Goal: Task Accomplishment & Management: Use online tool/utility

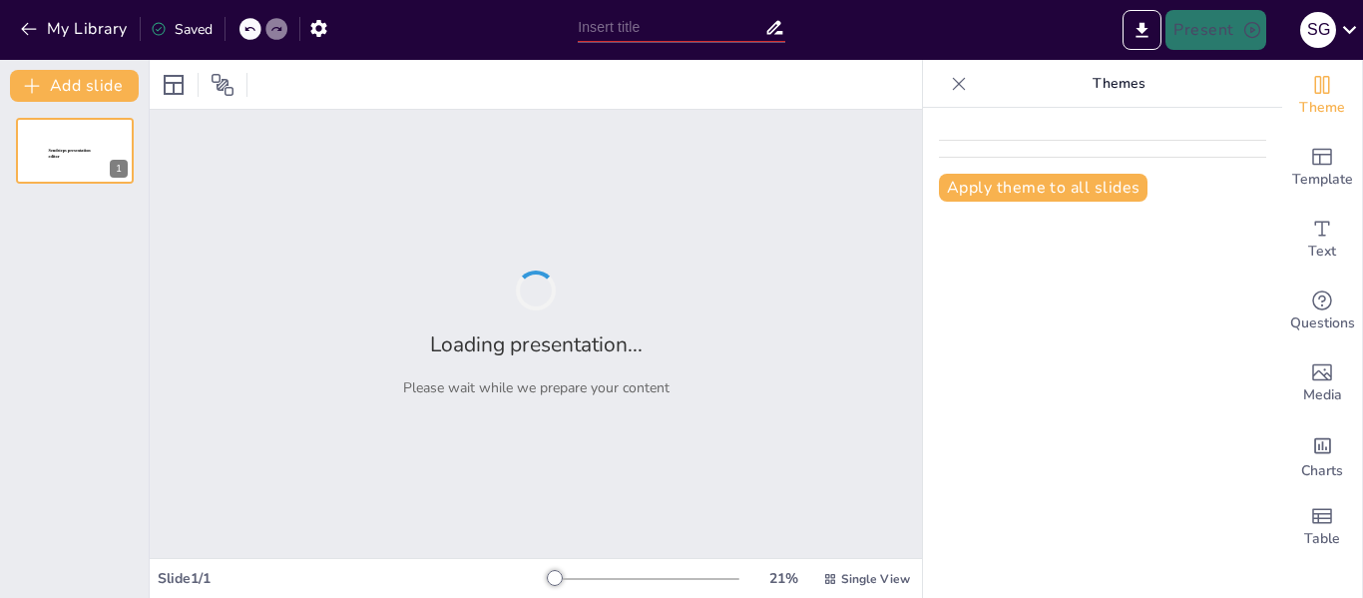
type input "Bienvenida Sitech"
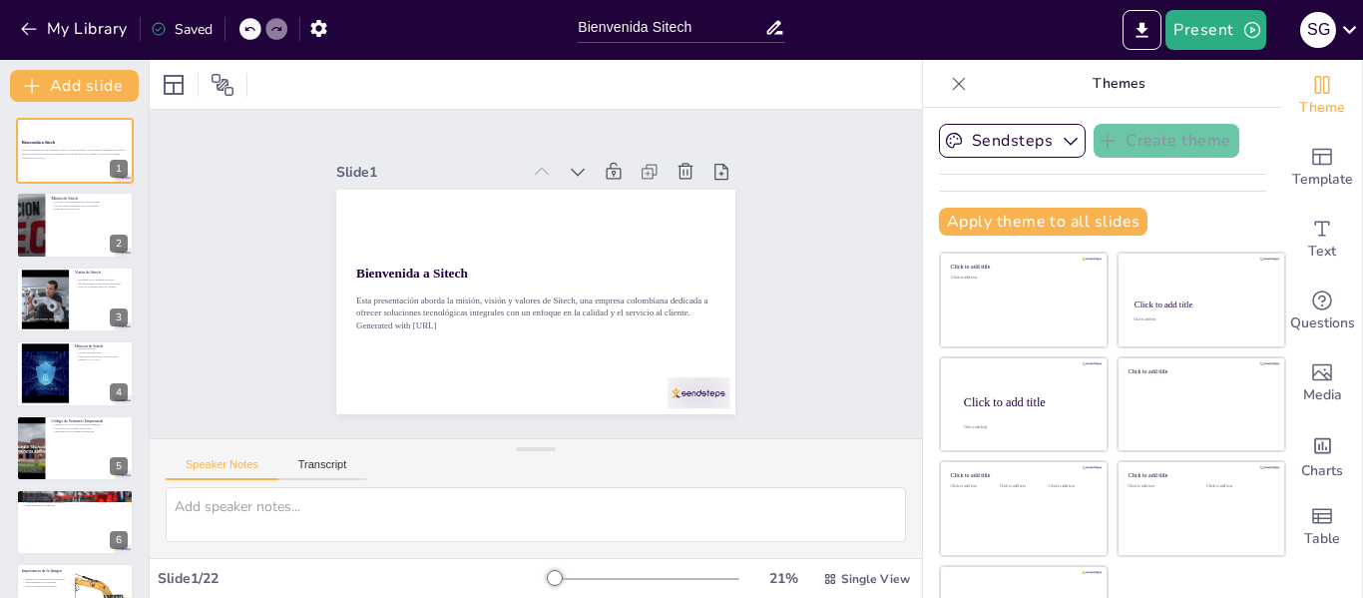
checkbox input "true"
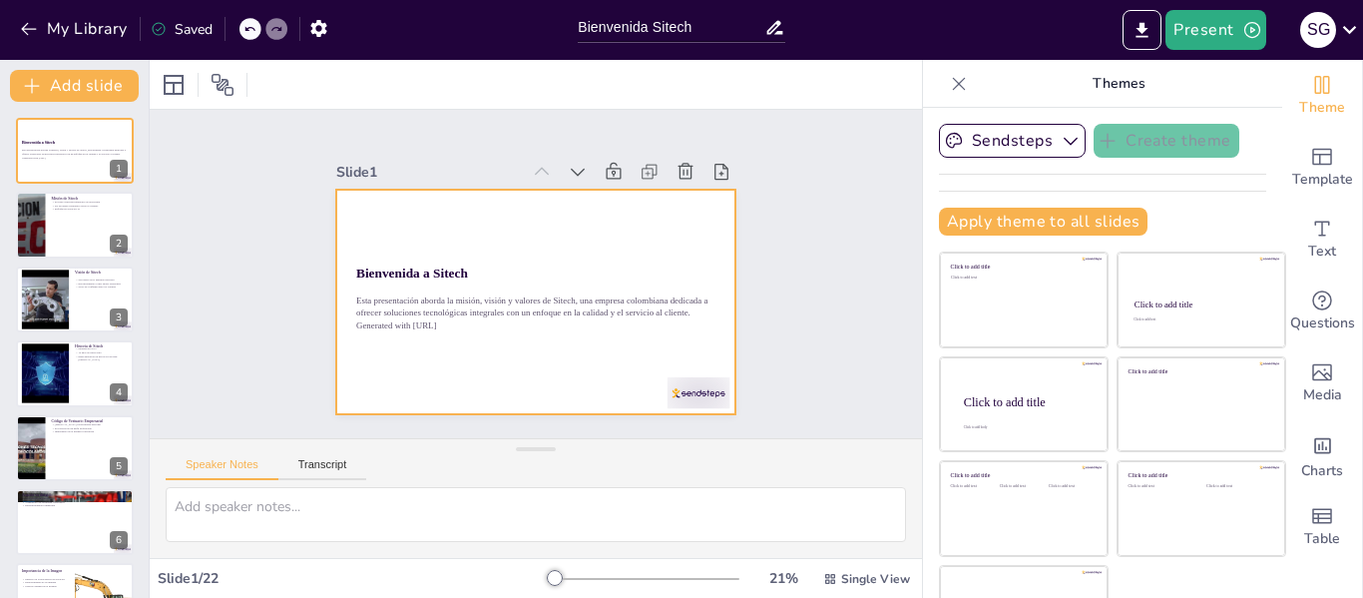
checkbox input "true"
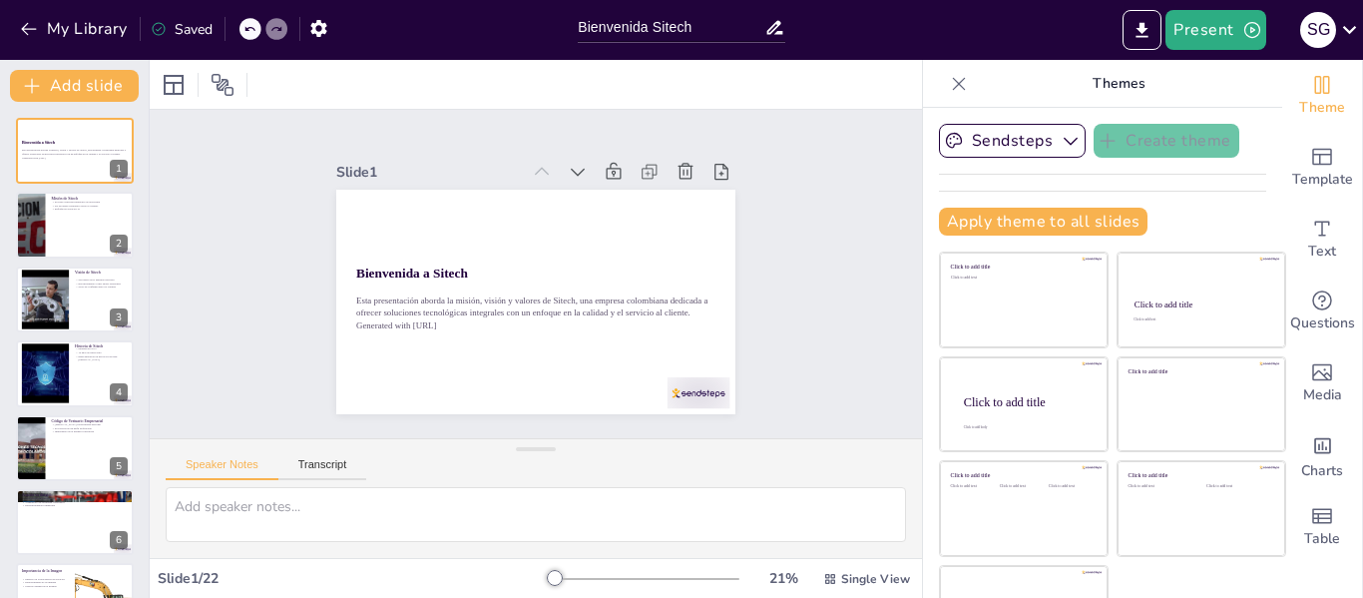
checkbox input "true"
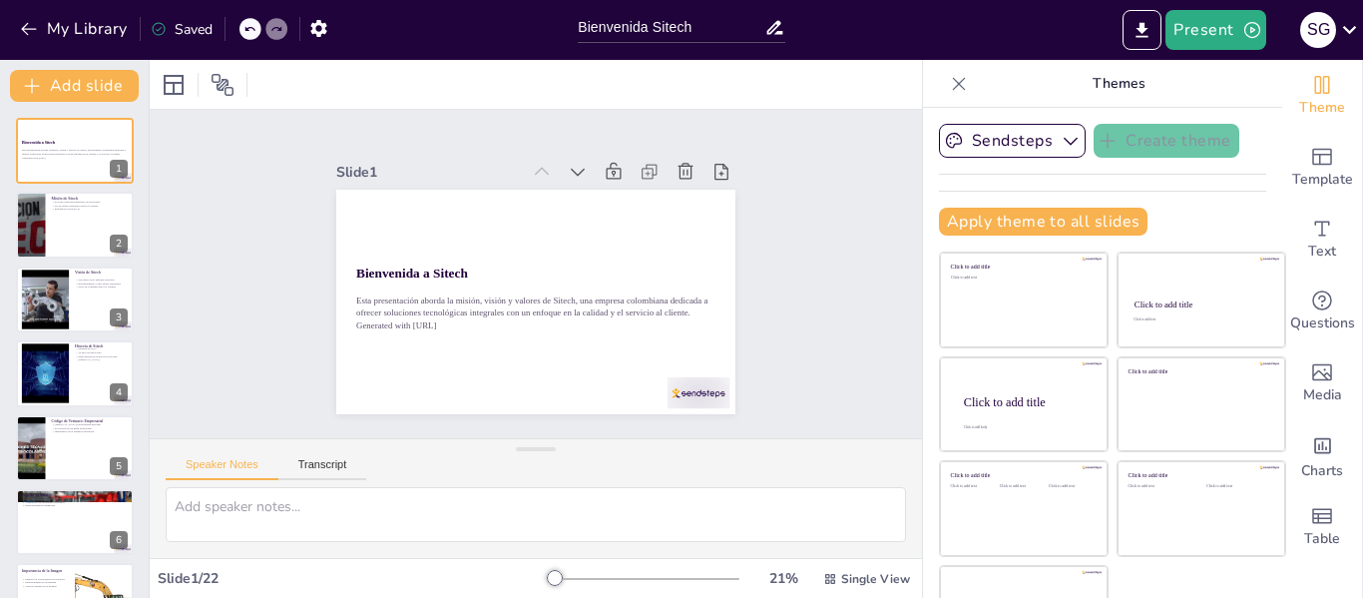
checkbox input "true"
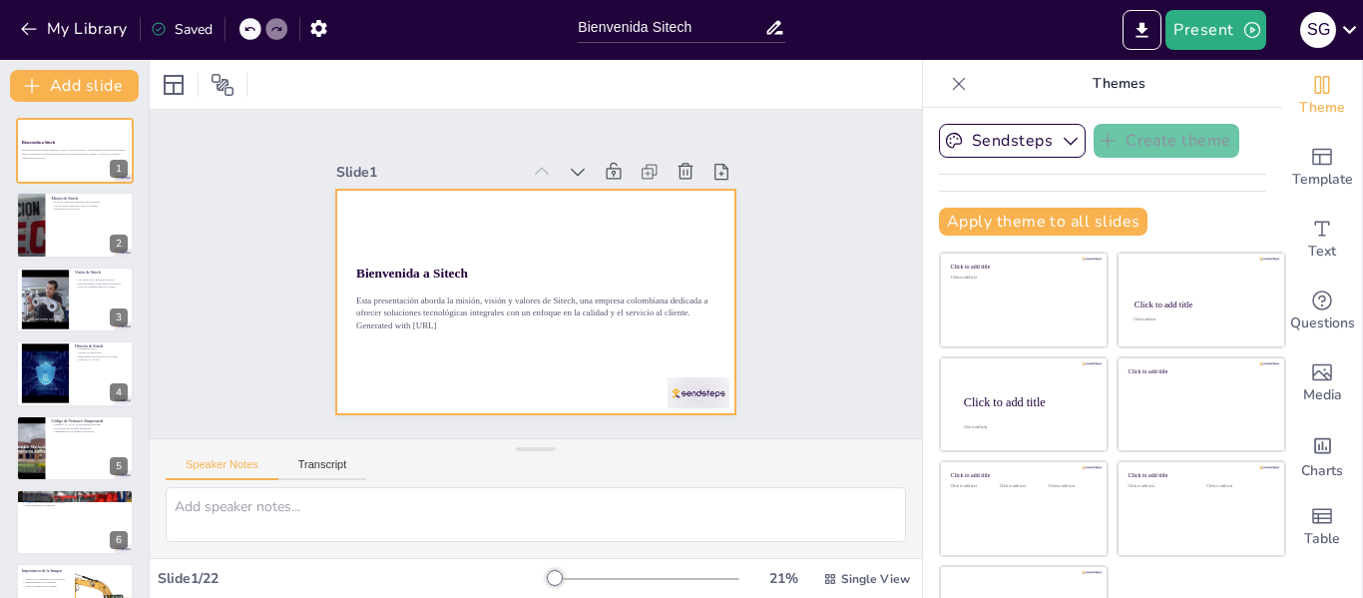
checkbox input "true"
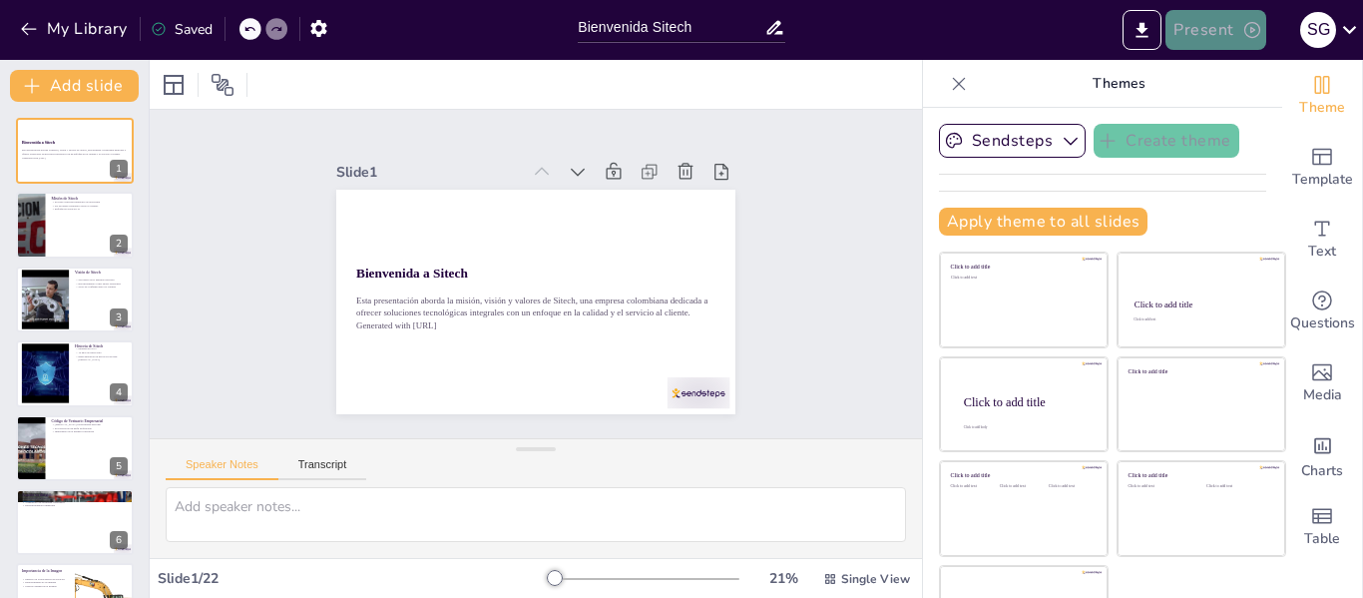
click at [1194, 32] on button "Present" at bounding box center [1215, 30] width 100 height 40
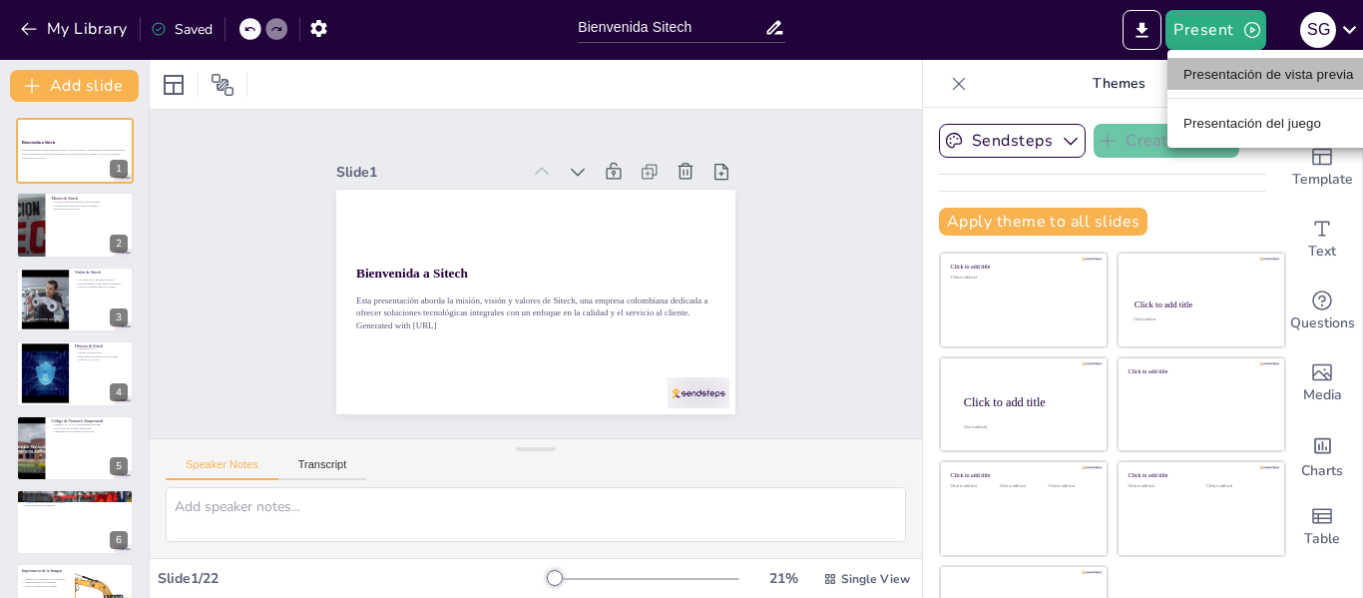
click at [1236, 72] on font "Presentación de vista previa" at bounding box center [1268, 74] width 171 height 15
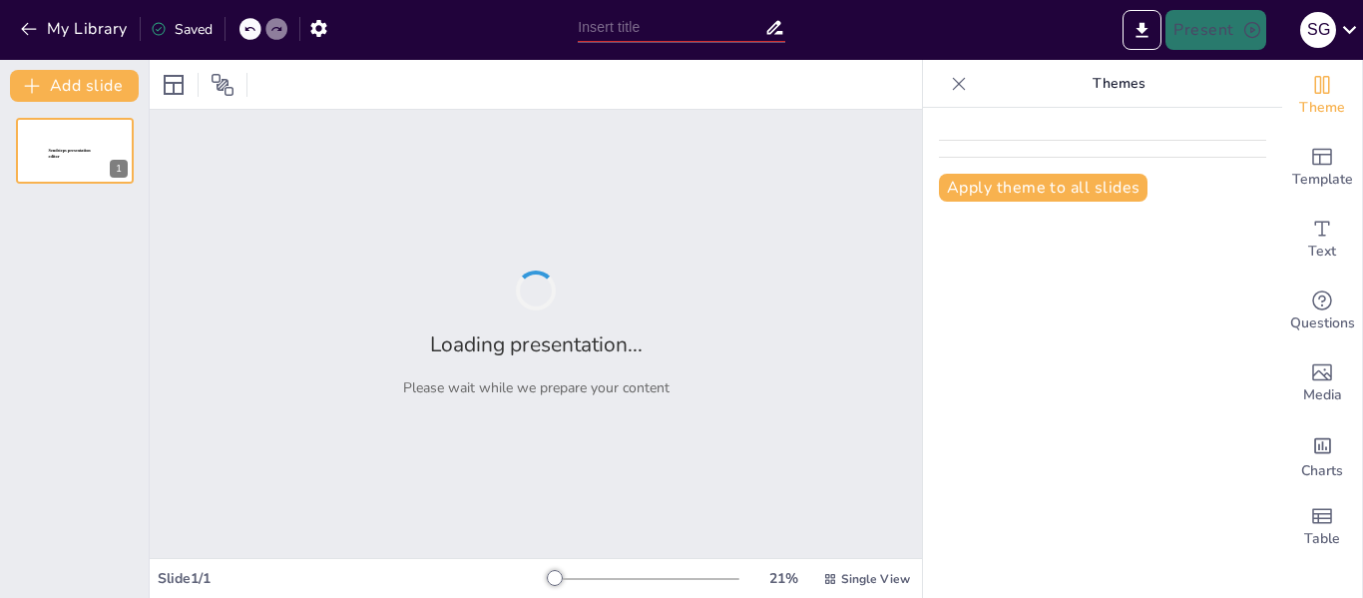
type input "Bienvenida Sitech"
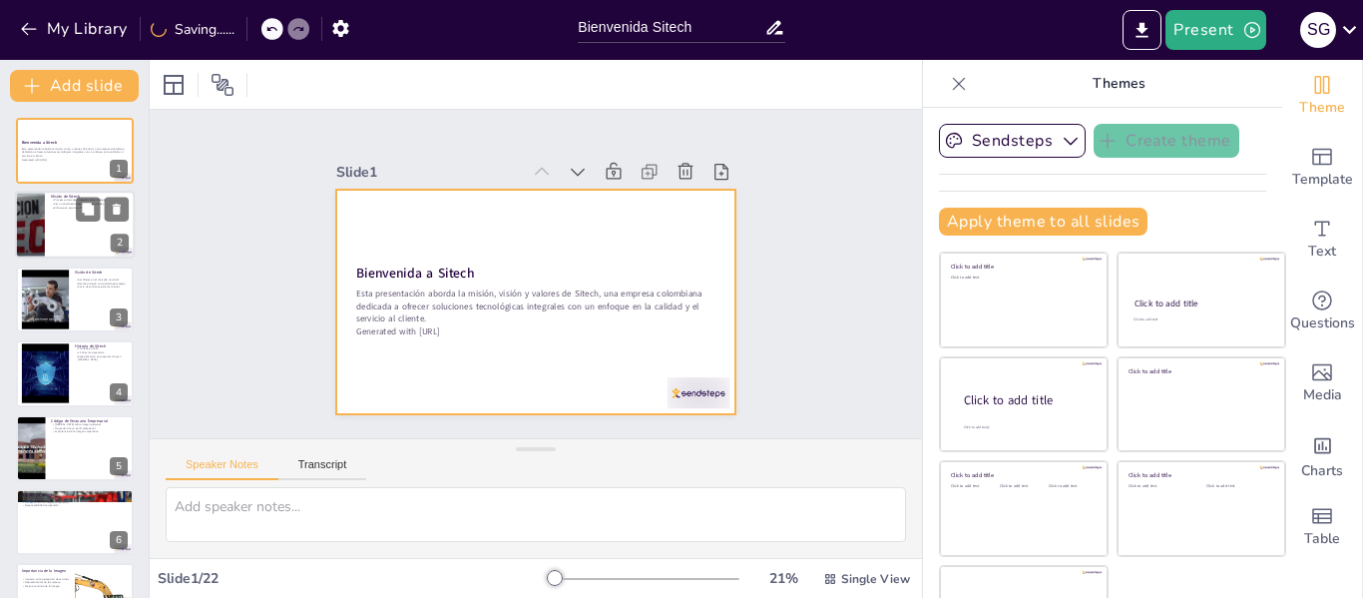
checkbox input "true"
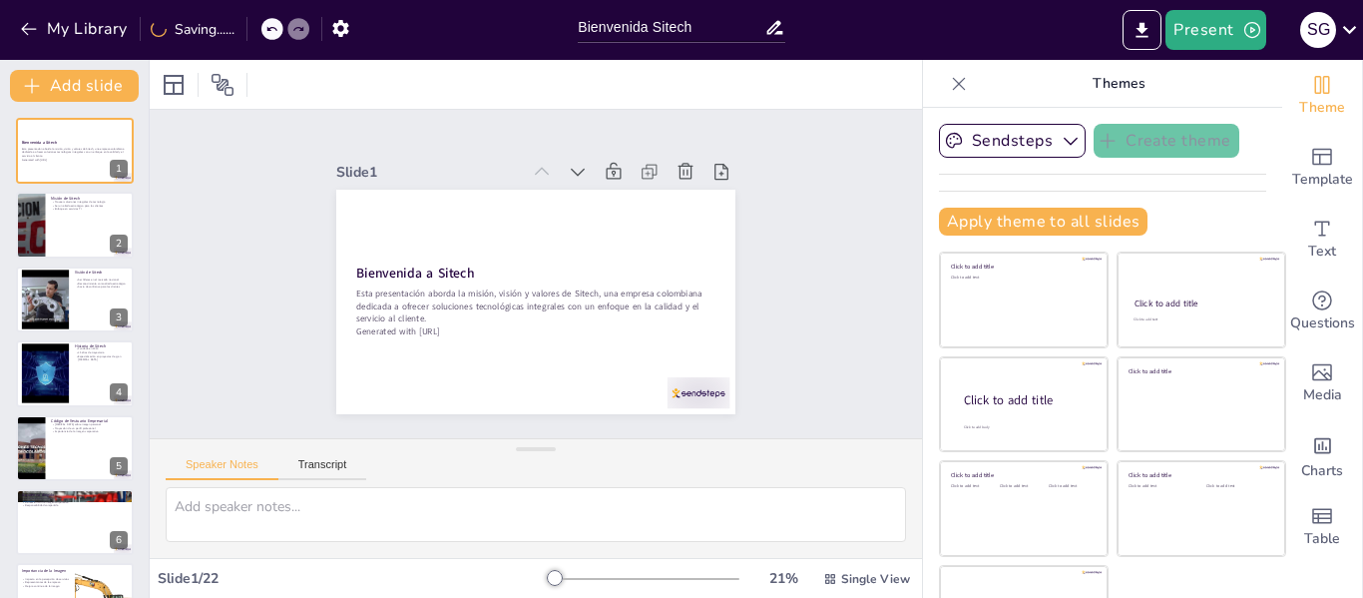
checkbox input "true"
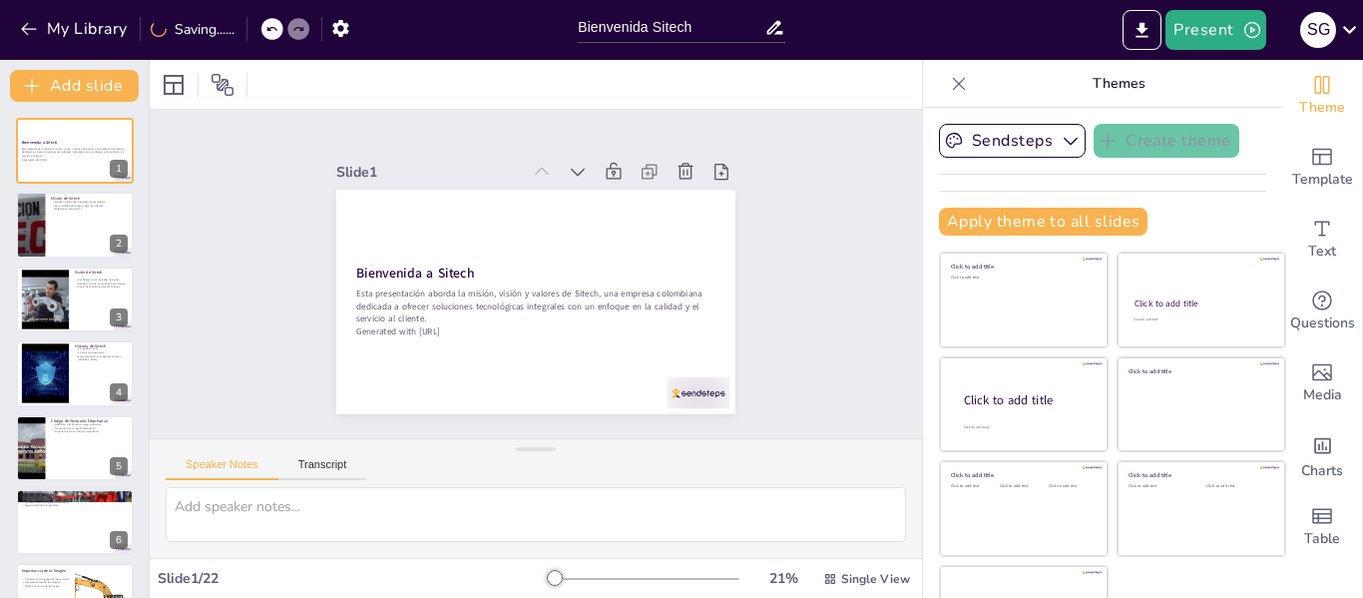
checkbox input "true"
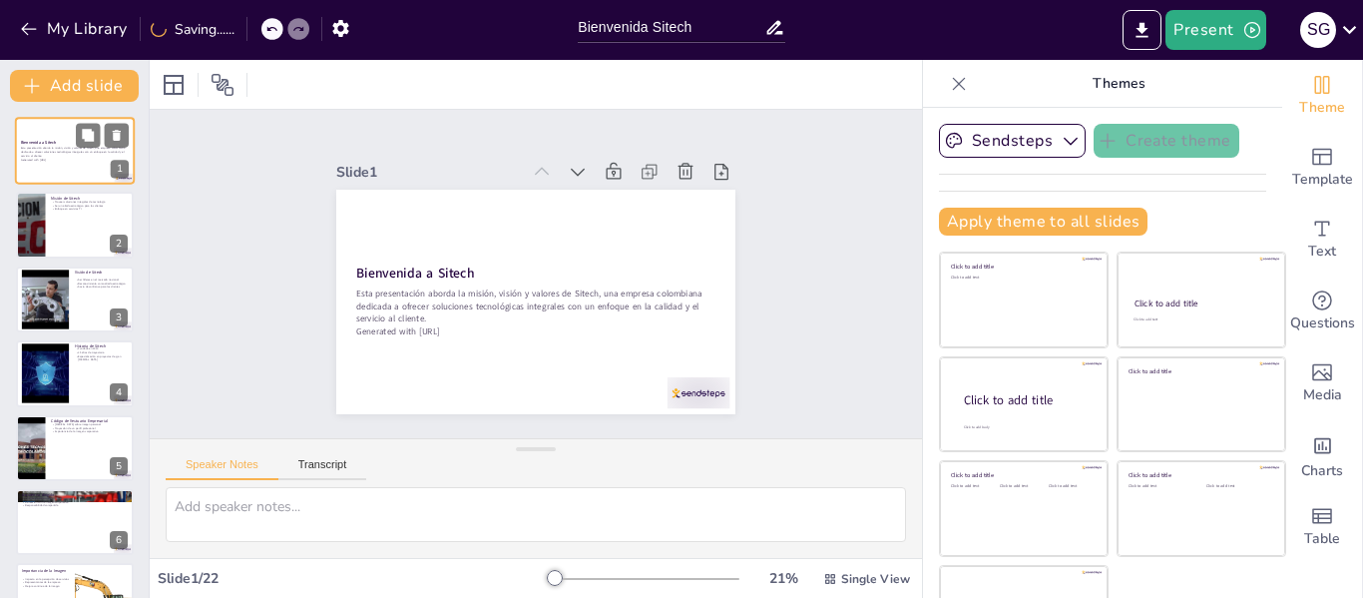
checkbox input "true"
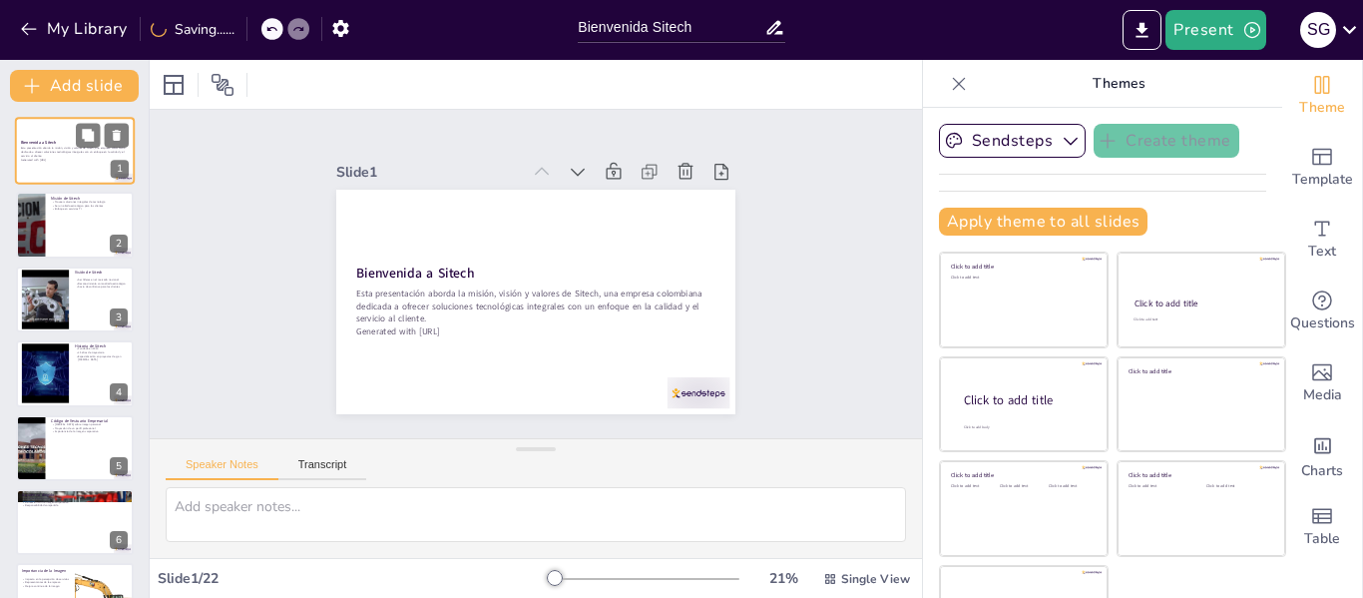
checkbox input "true"
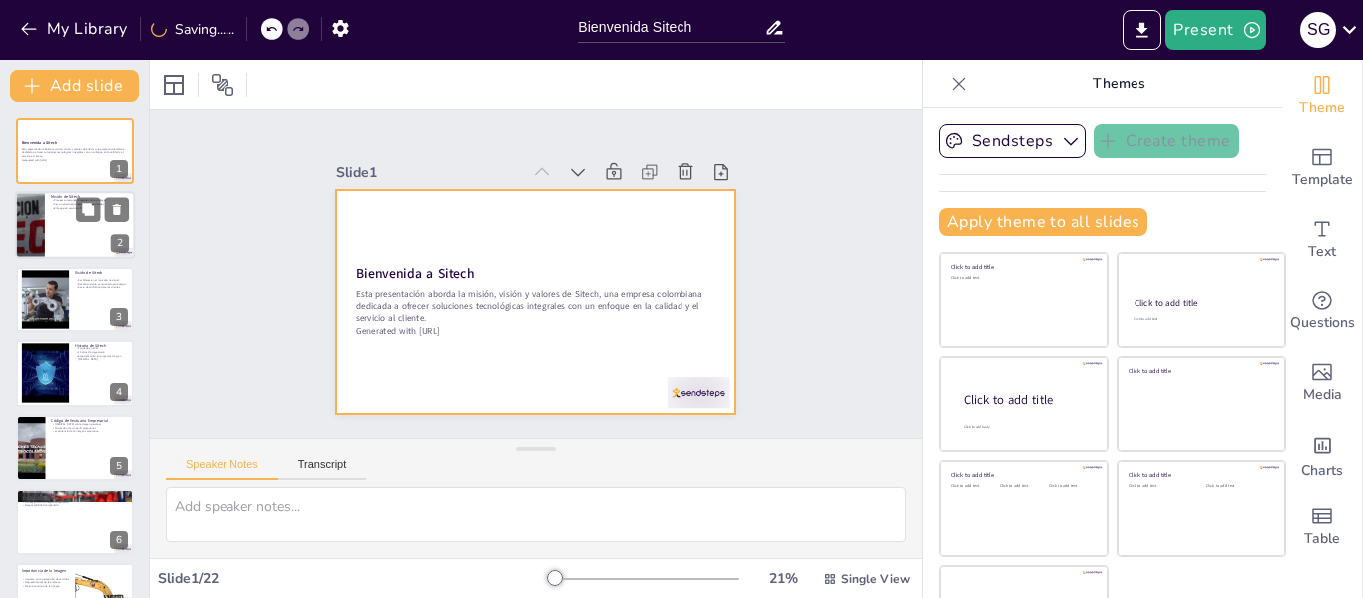
checkbox input "true"
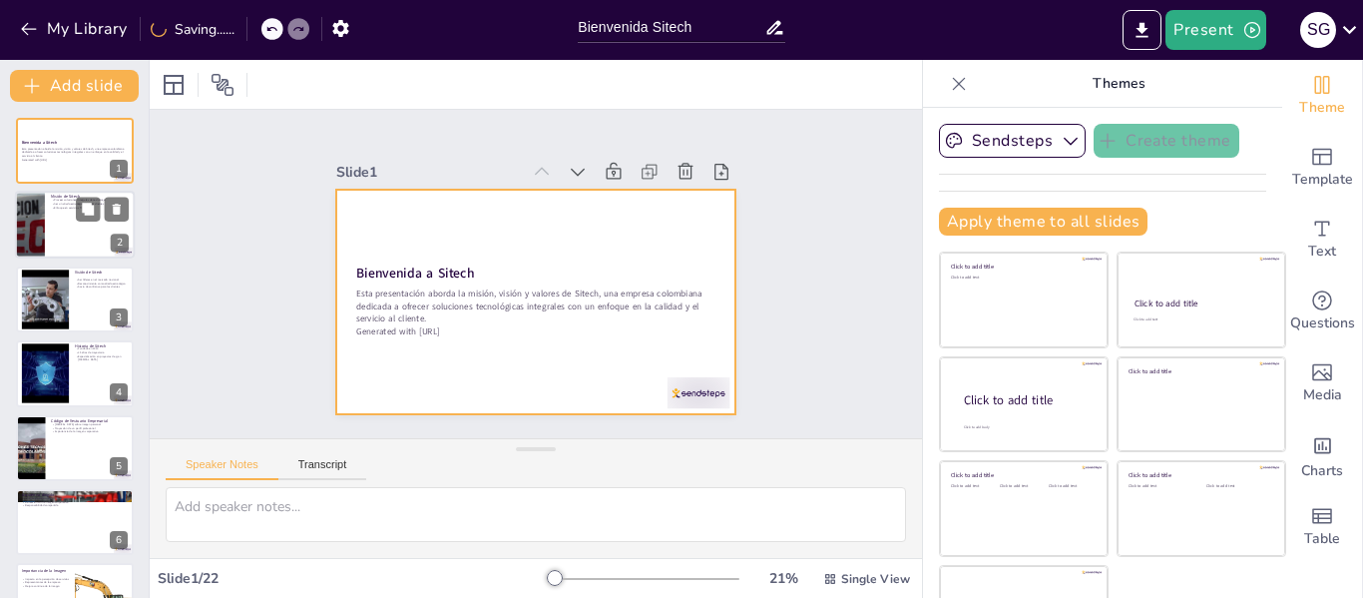
checkbox input "true"
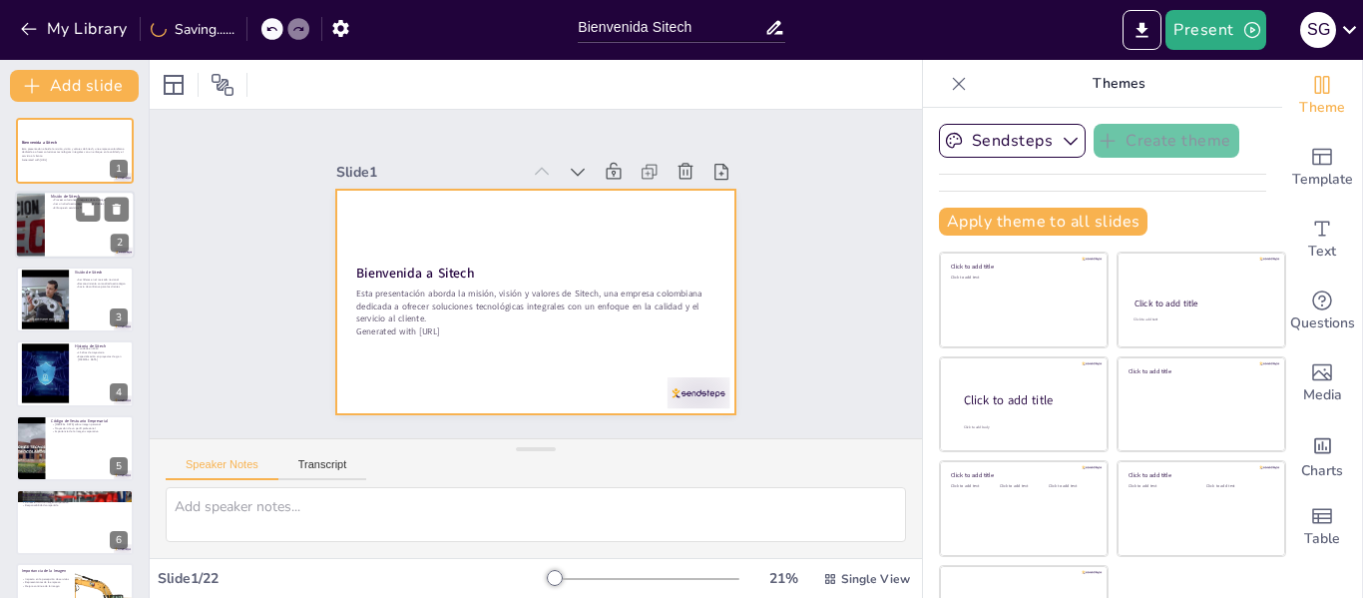
checkbox input "true"
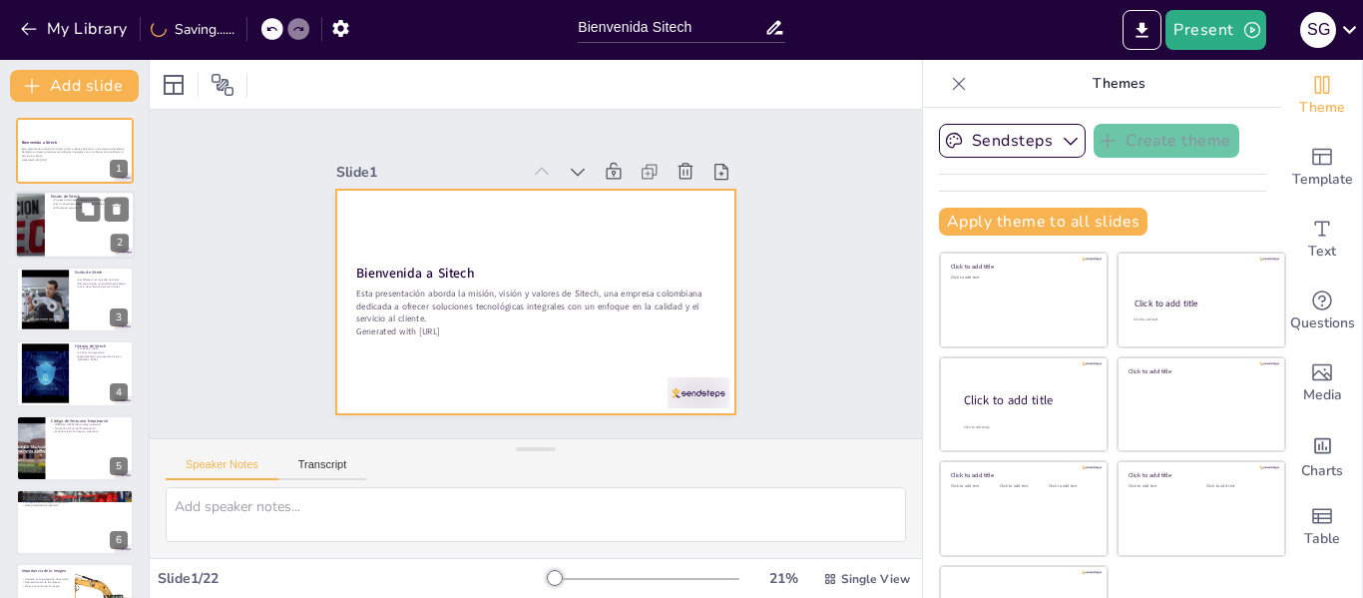
checkbox input "true"
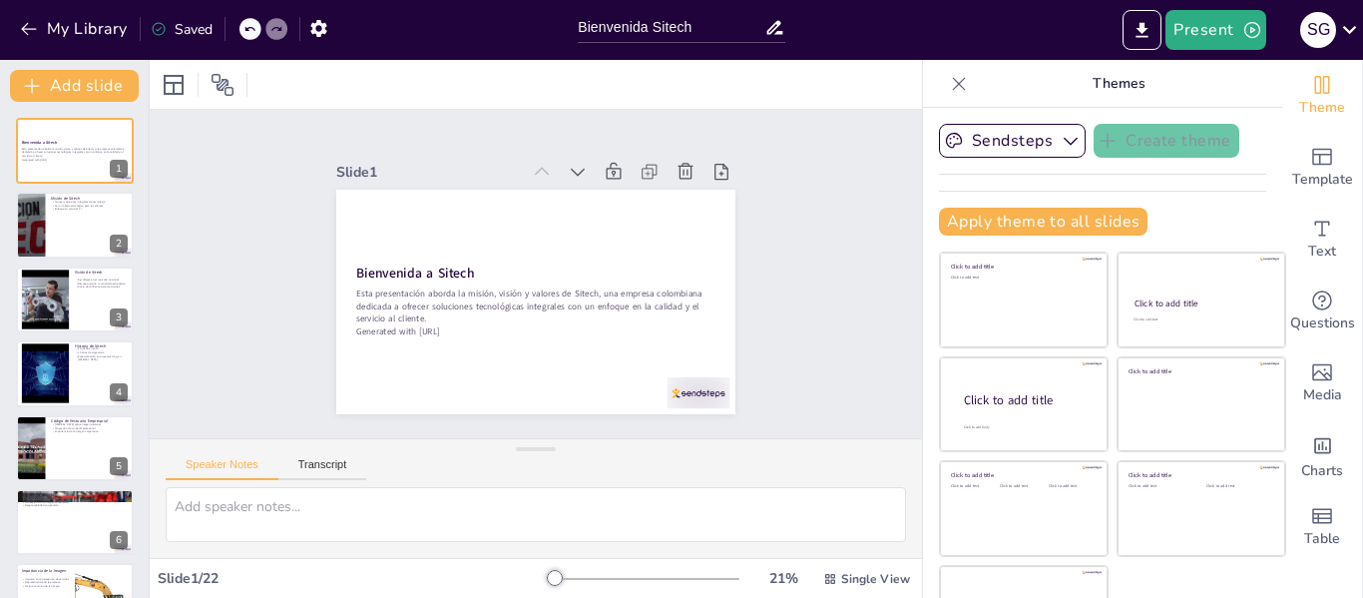
checkbox input "true"
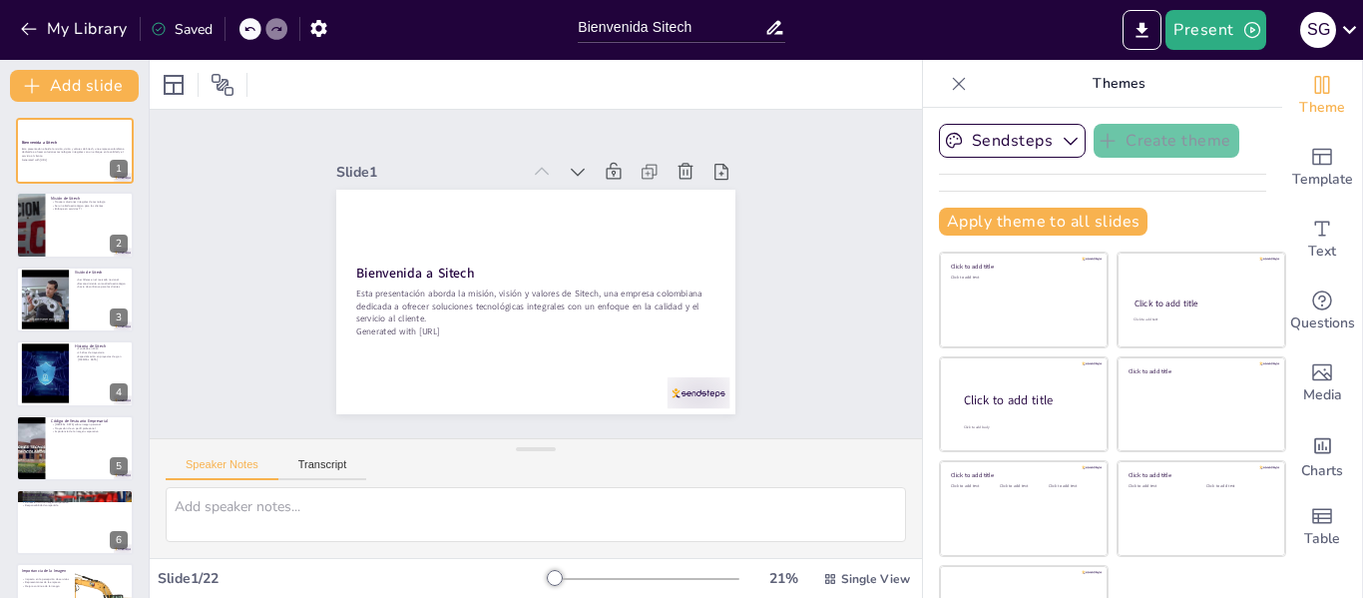
checkbox input "true"
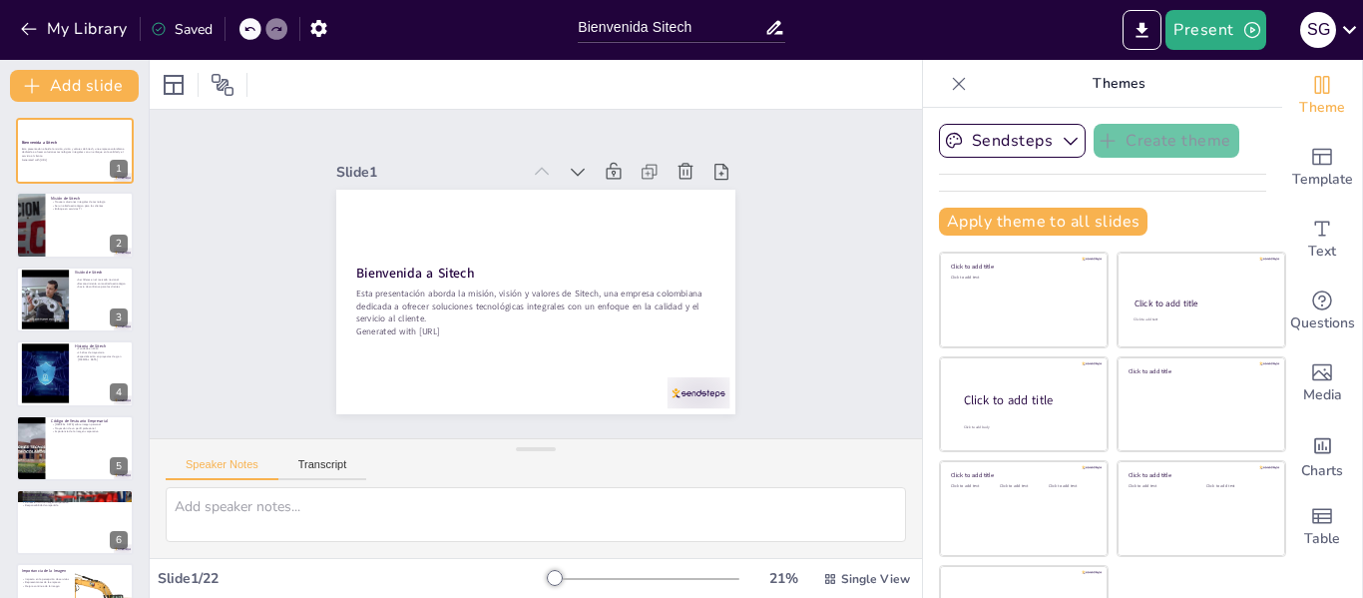
checkbox input "true"
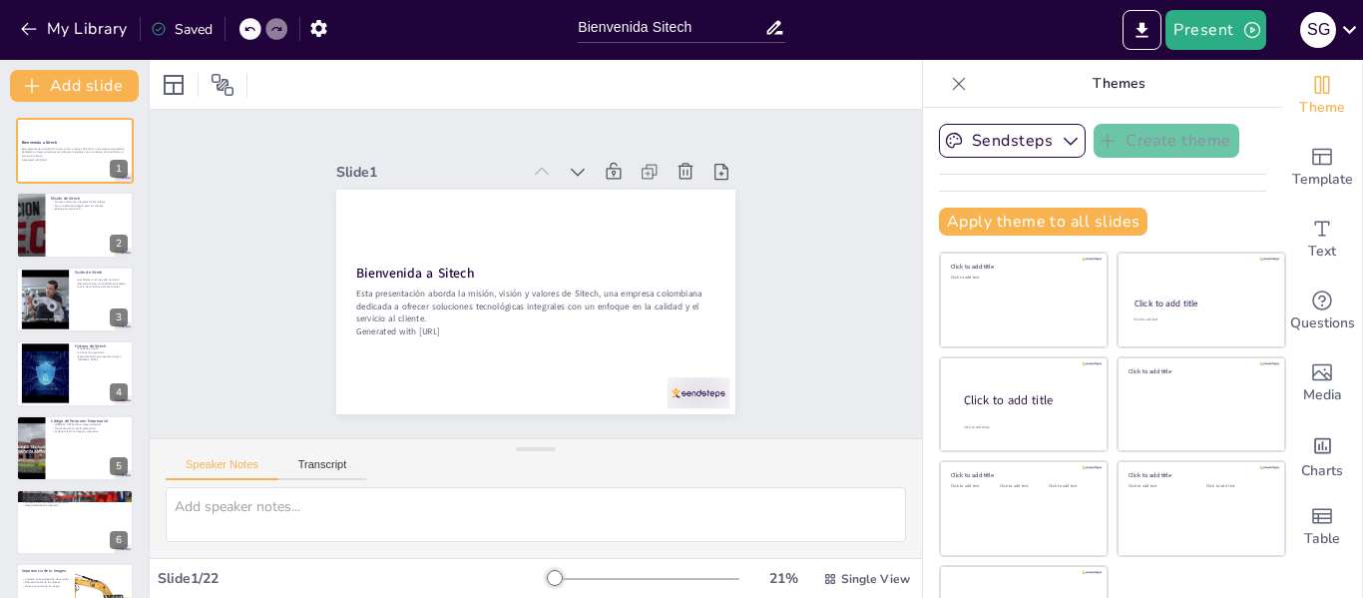
checkbox input "true"
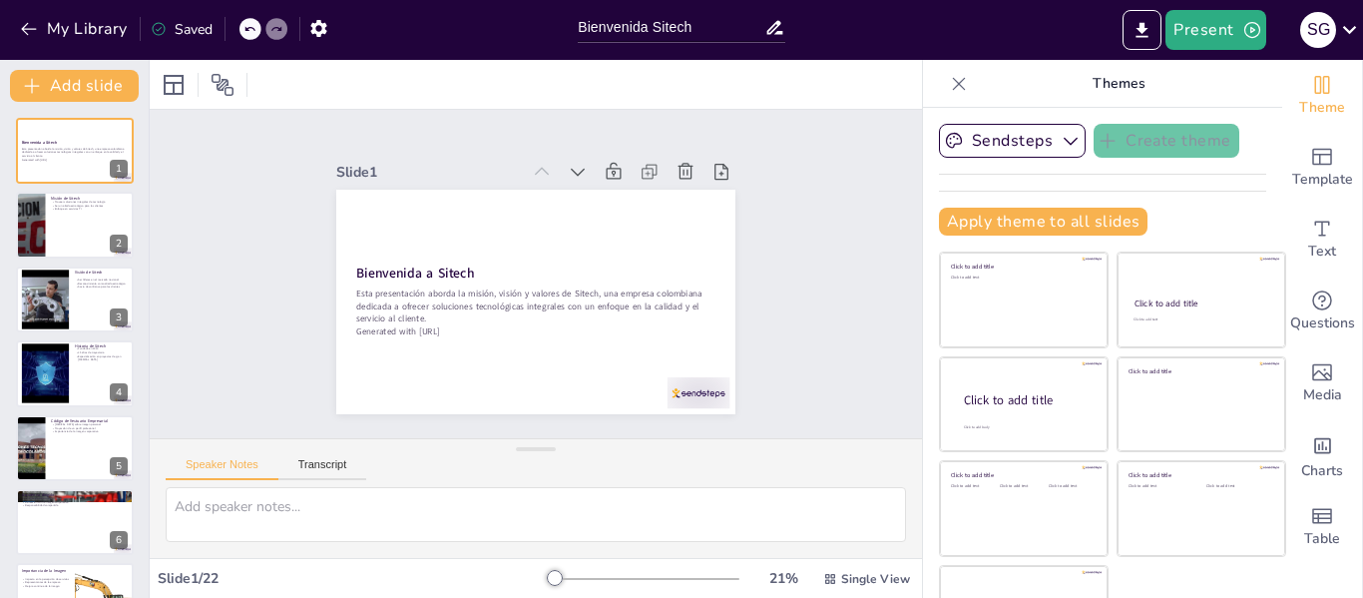
checkbox input "true"
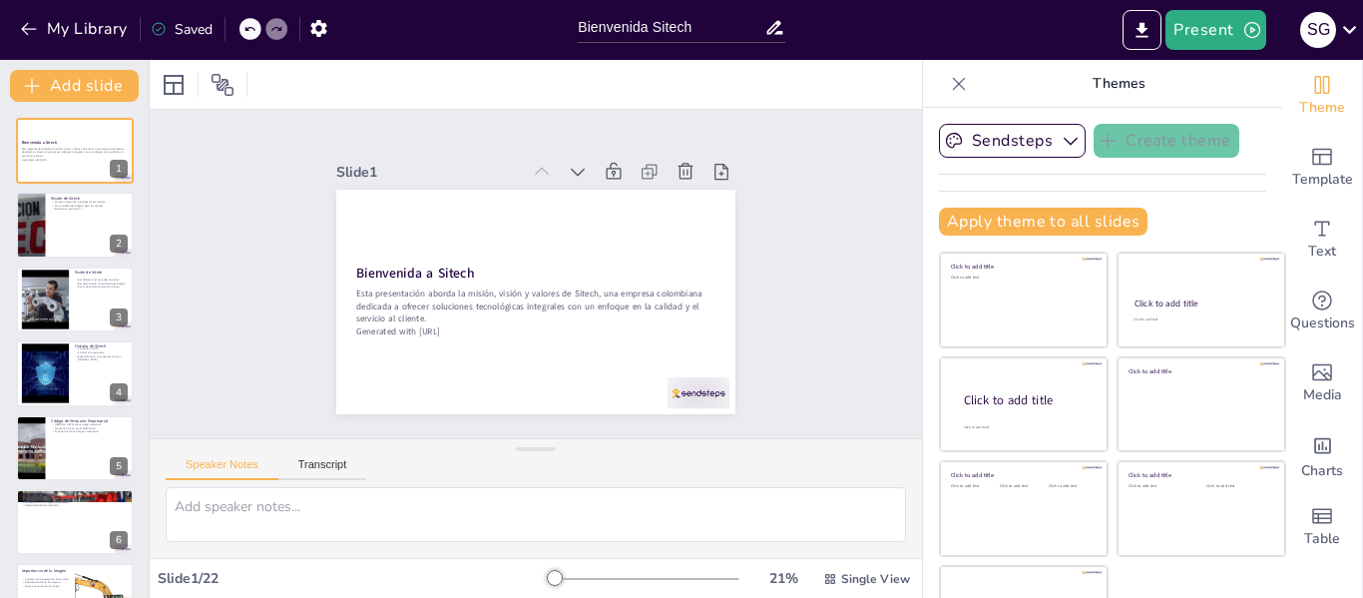
checkbox input "true"
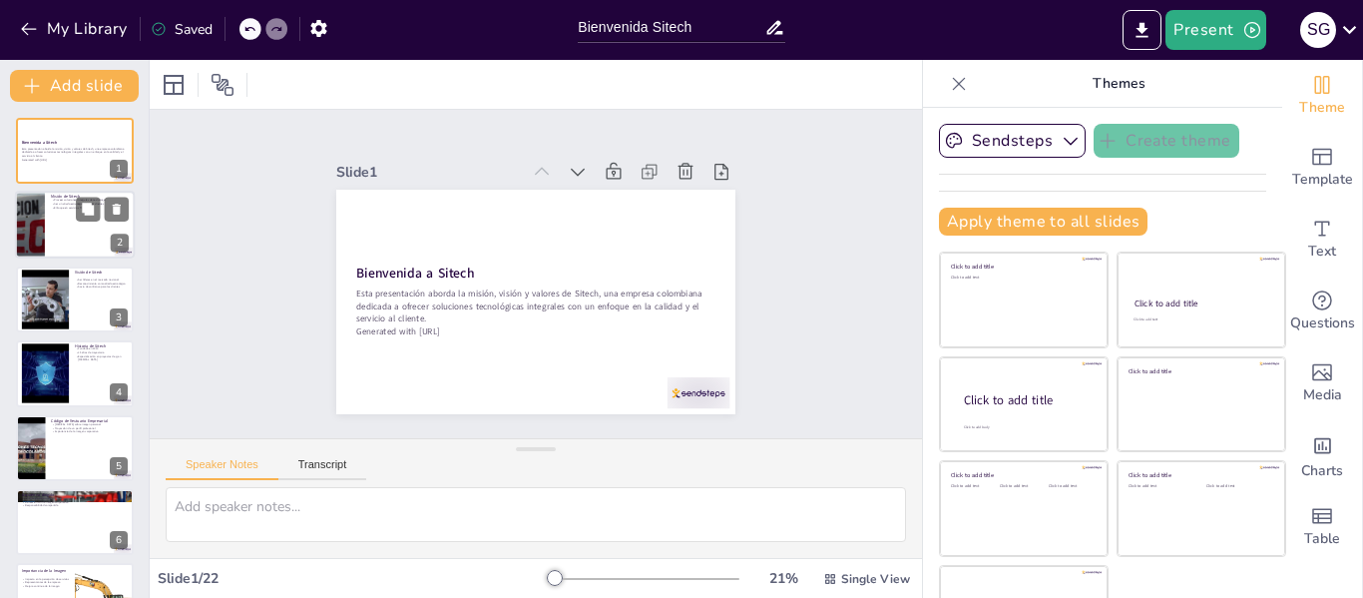
checkbox input "true"
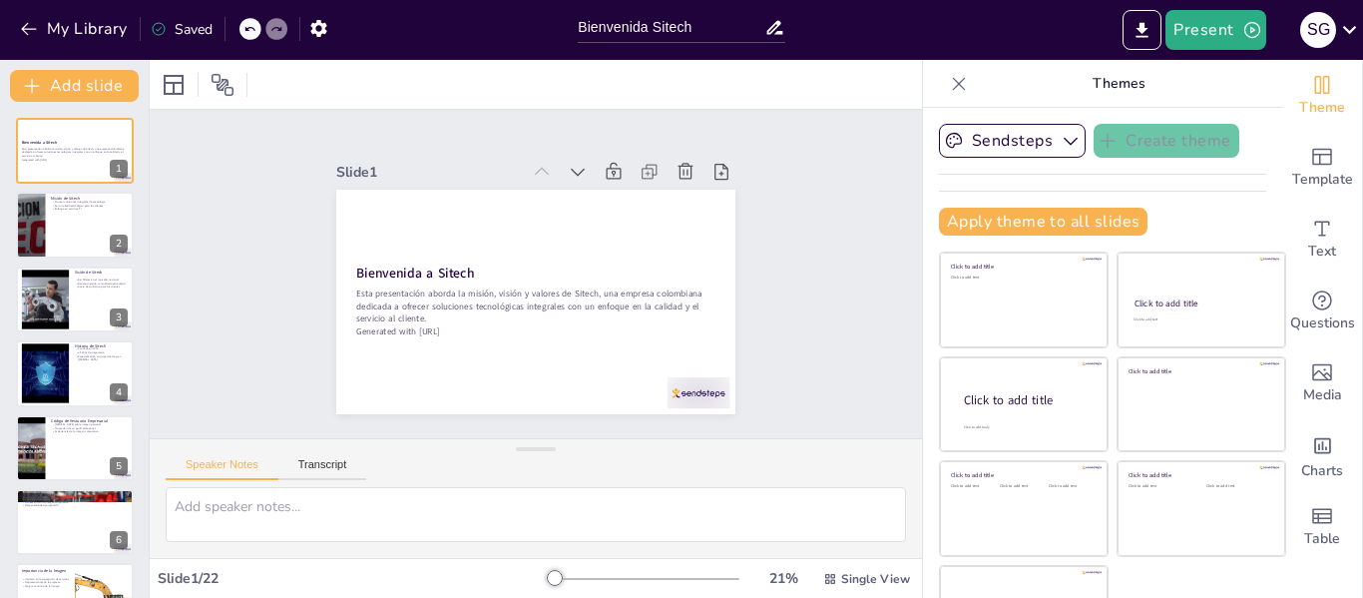
checkbox input "true"
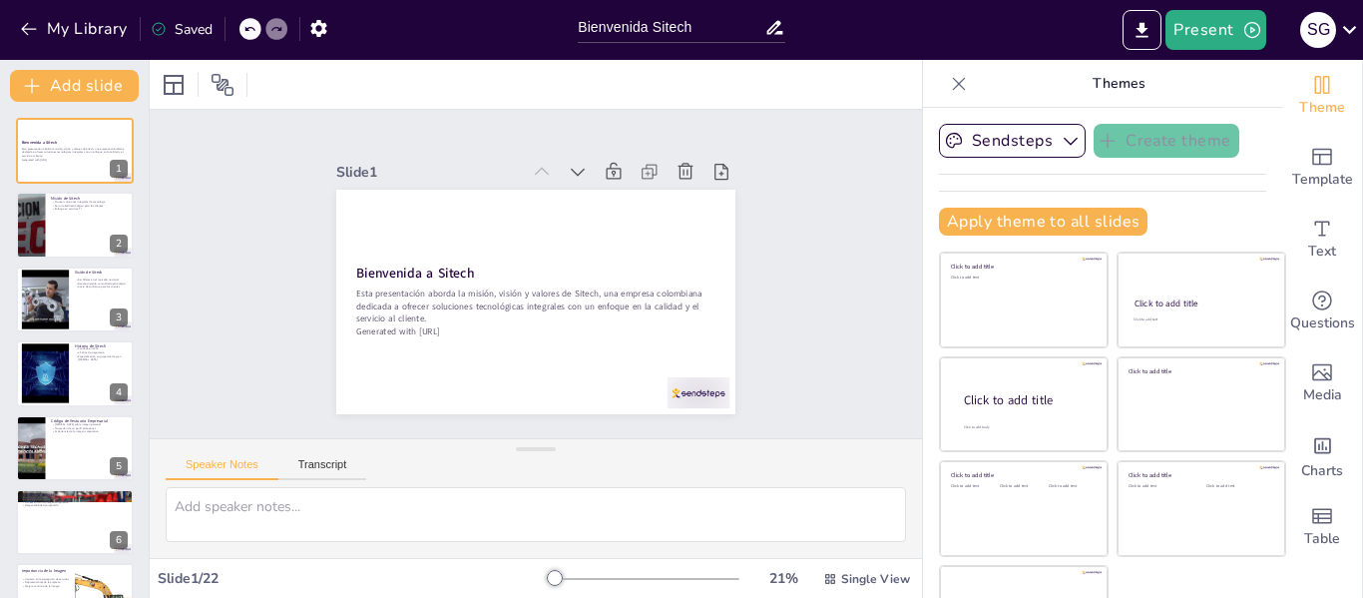
checkbox input "true"
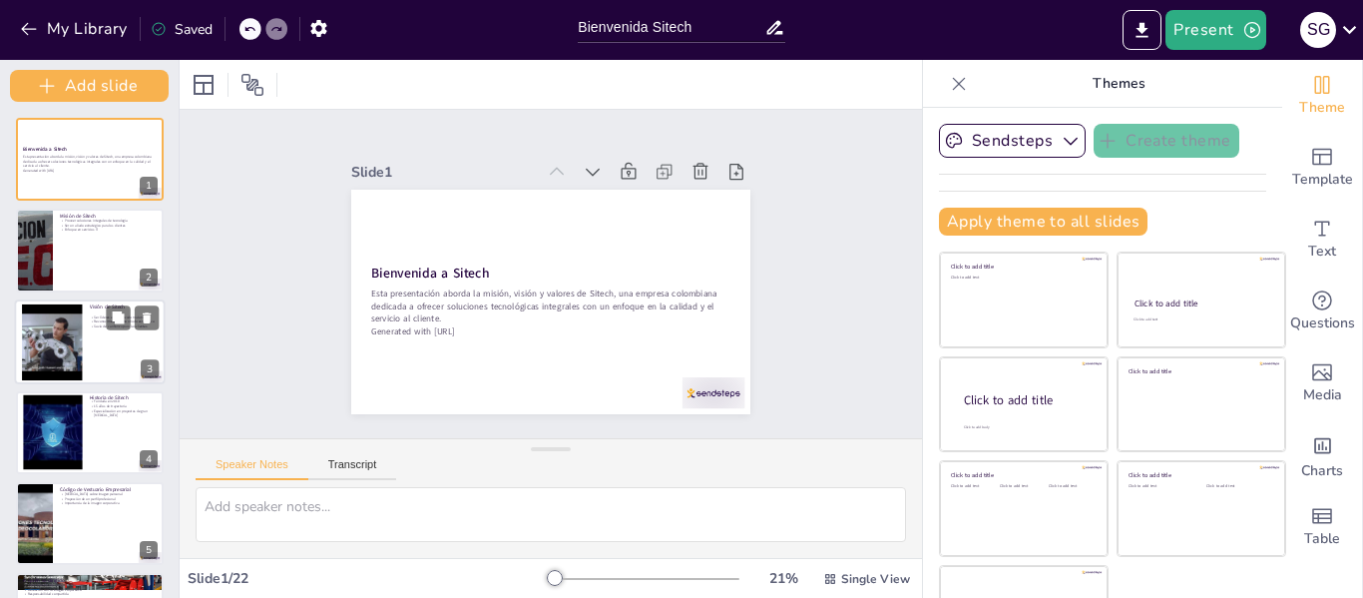
checkbox input "true"
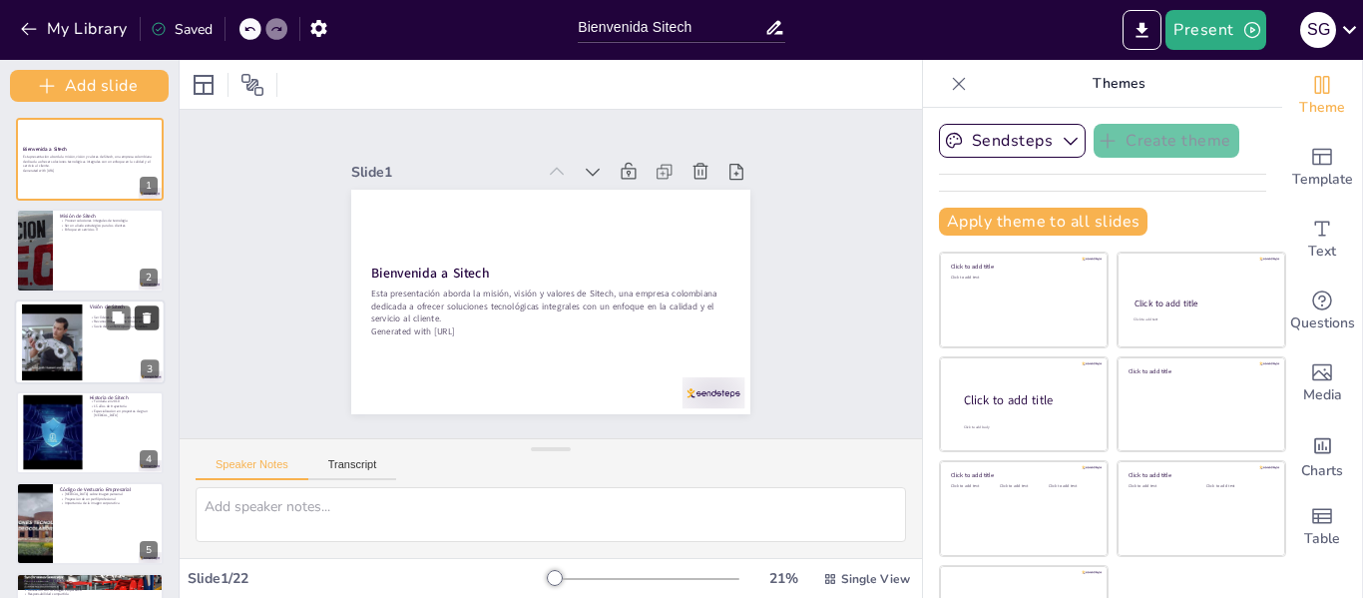
checkbox input "true"
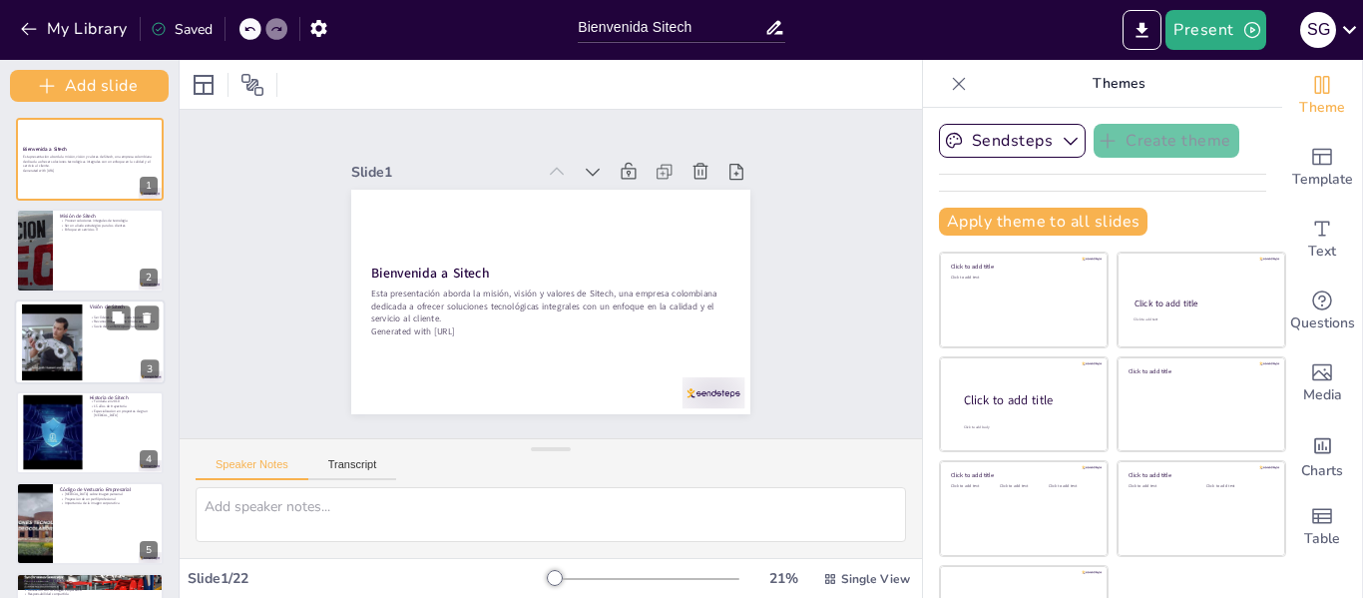
checkbox input "true"
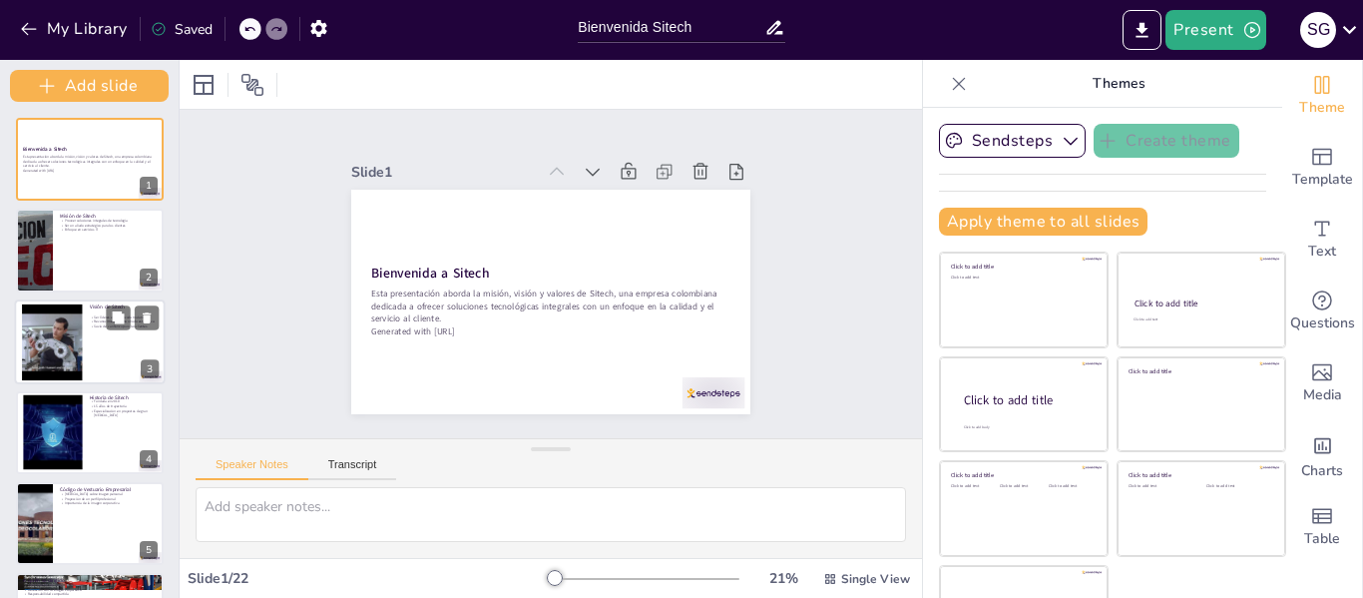
checkbox input "true"
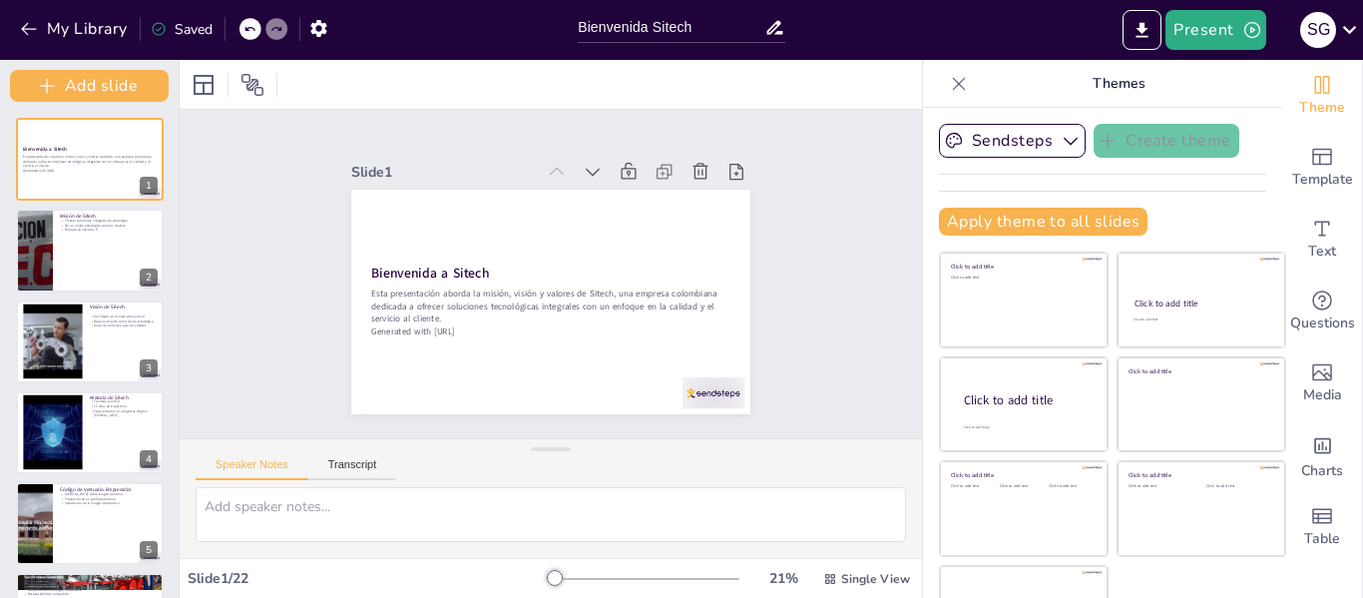
checkbox input "true"
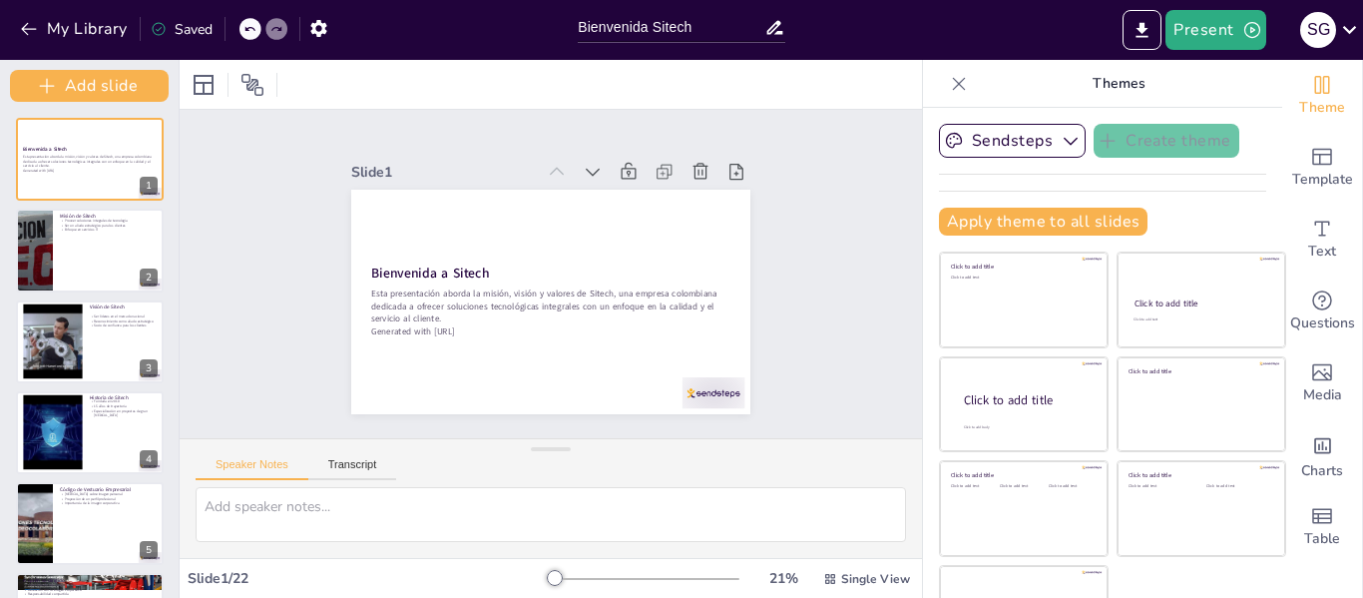
drag, startPoint x: 146, startPoint y: 205, endPoint x: 131, endPoint y: 388, distance: 183.2
click at [131, 388] on div "Add slide Bienvenida a Sitech Esta presentación aborda la misión, visión y valo…" at bounding box center [90, 329] width 180 height 538
checkbox input "true"
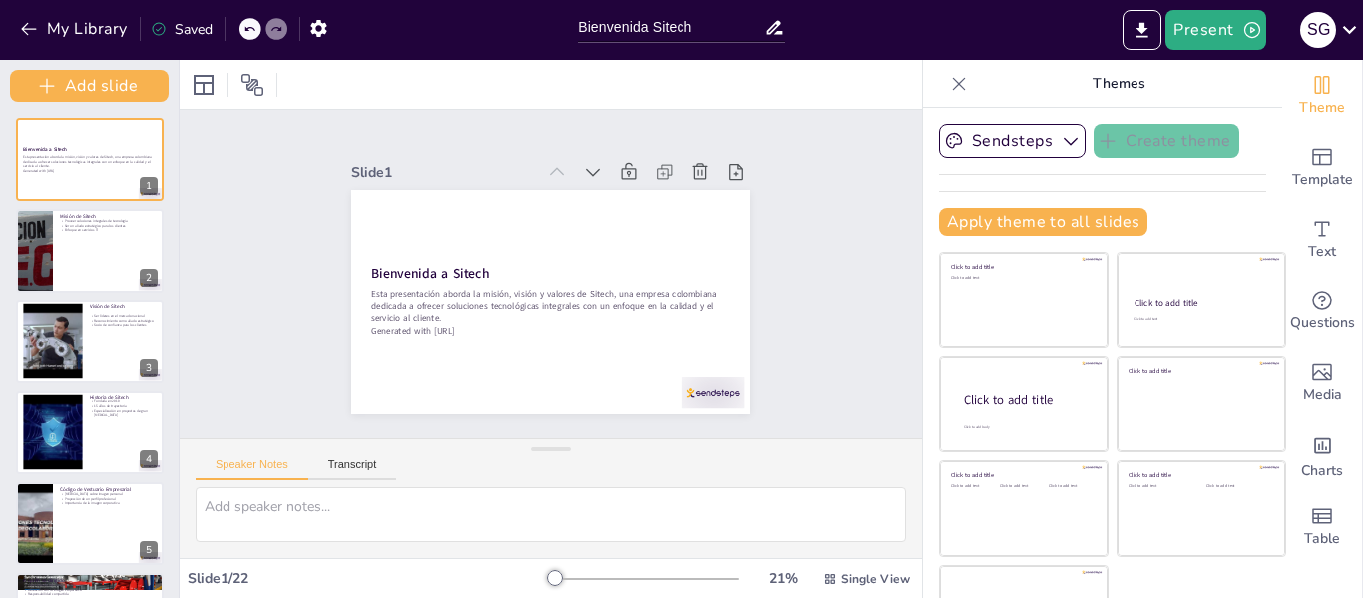
checkbox input "true"
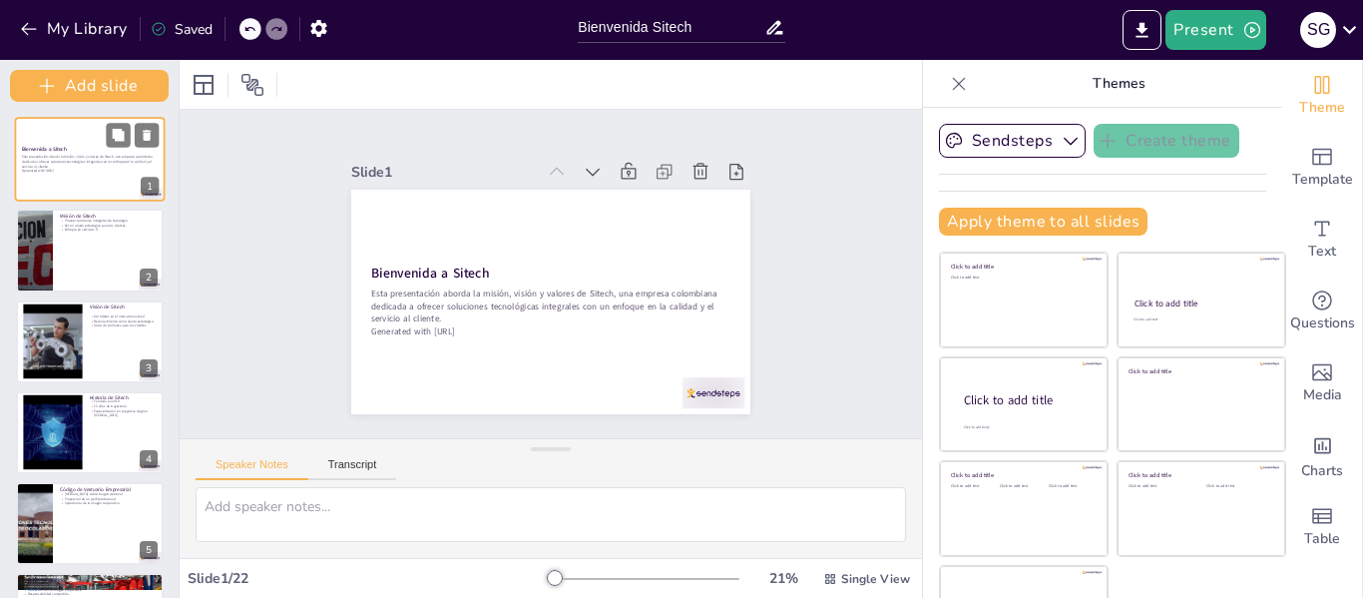
checkbox input "true"
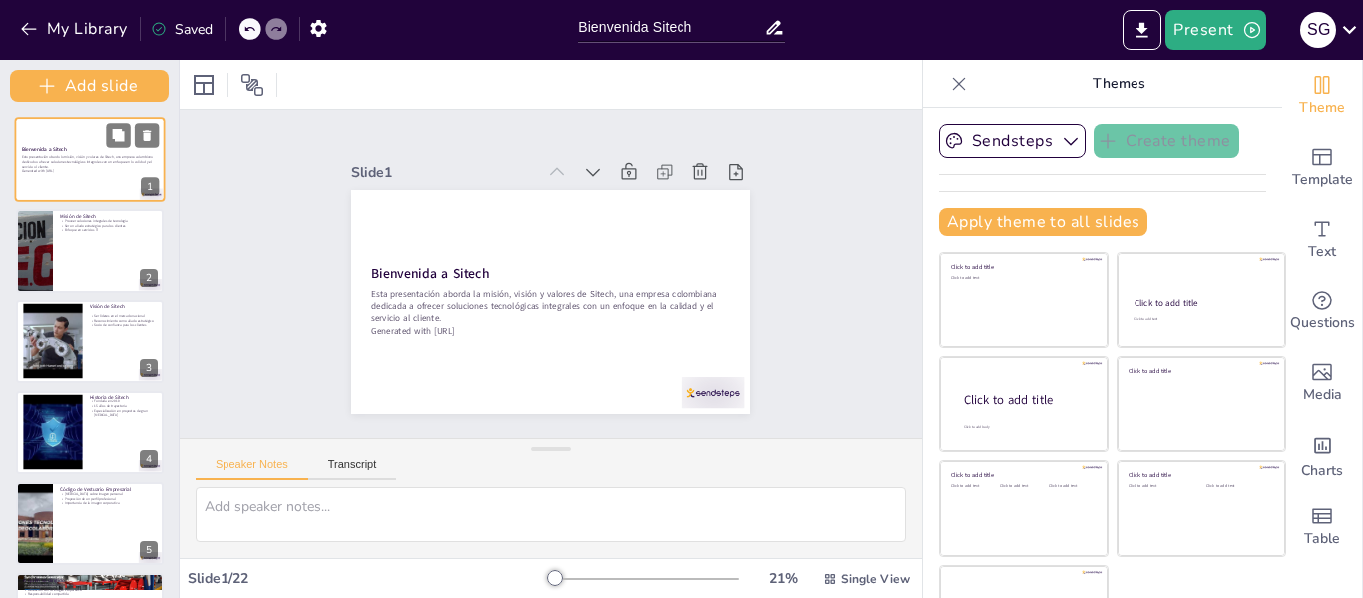
checkbox input "true"
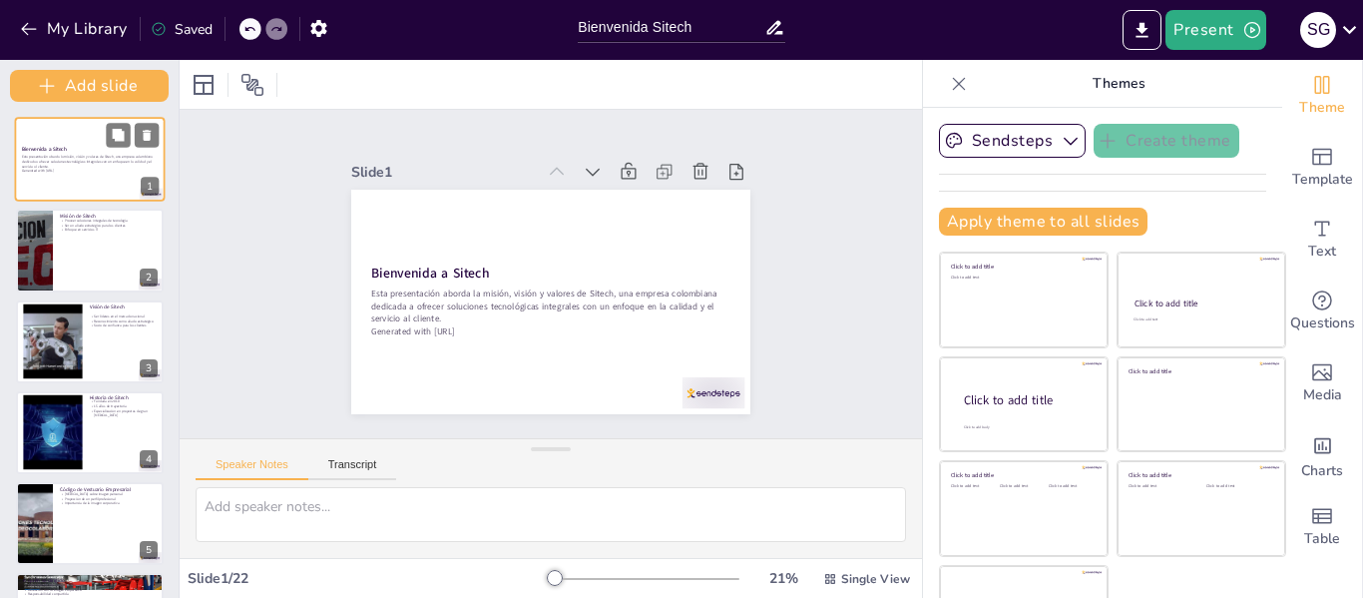
checkbox input "true"
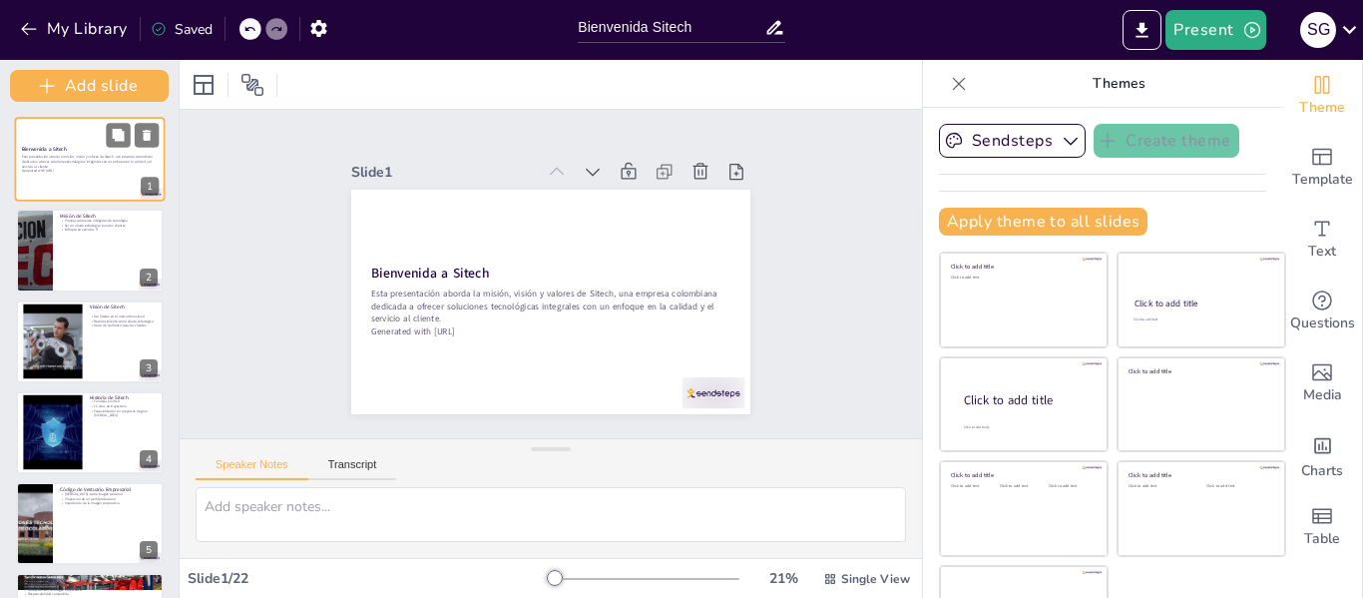
checkbox input "true"
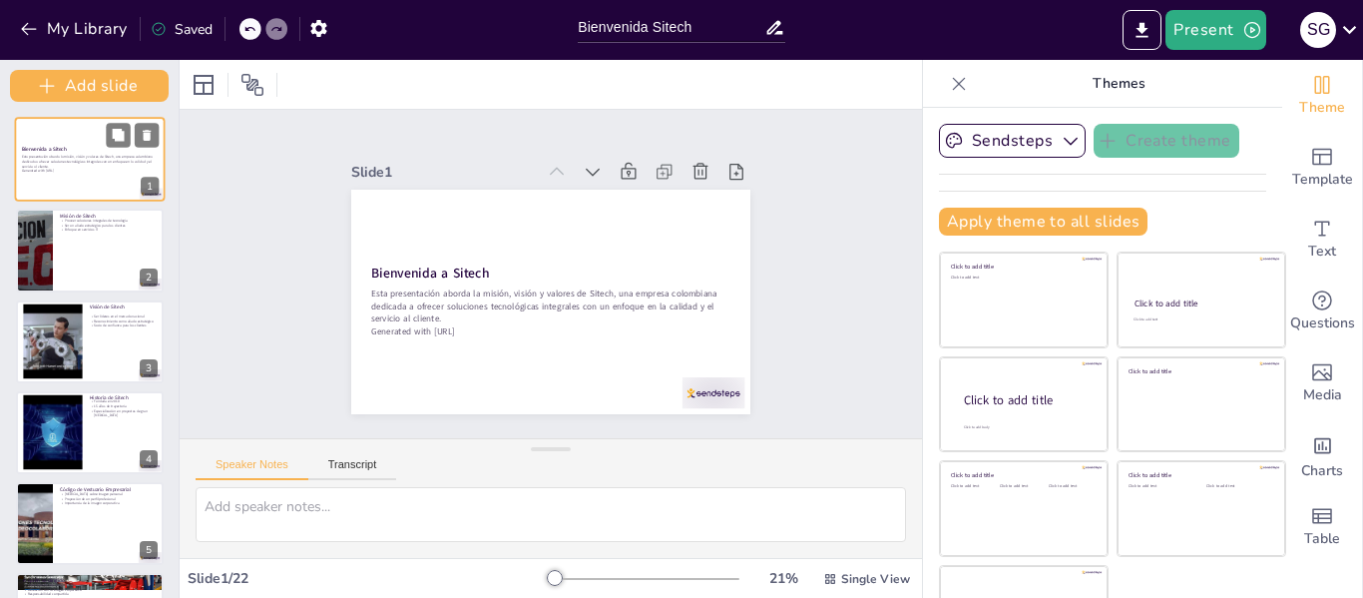
checkbox input "true"
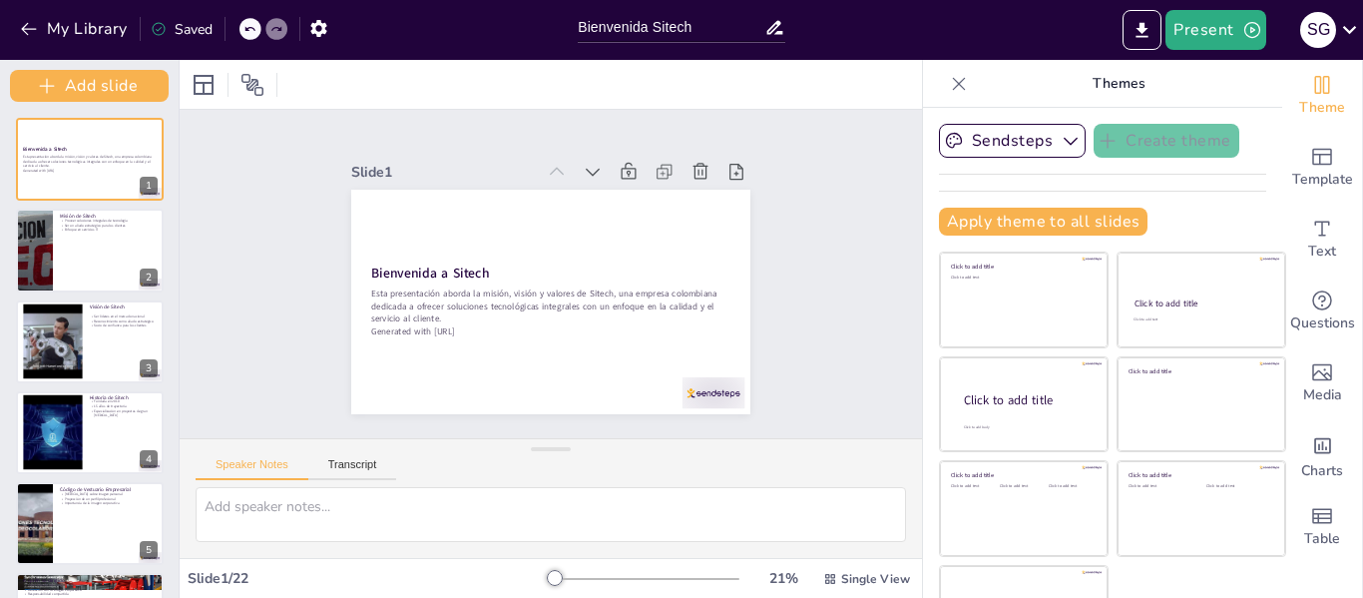
checkbox input "true"
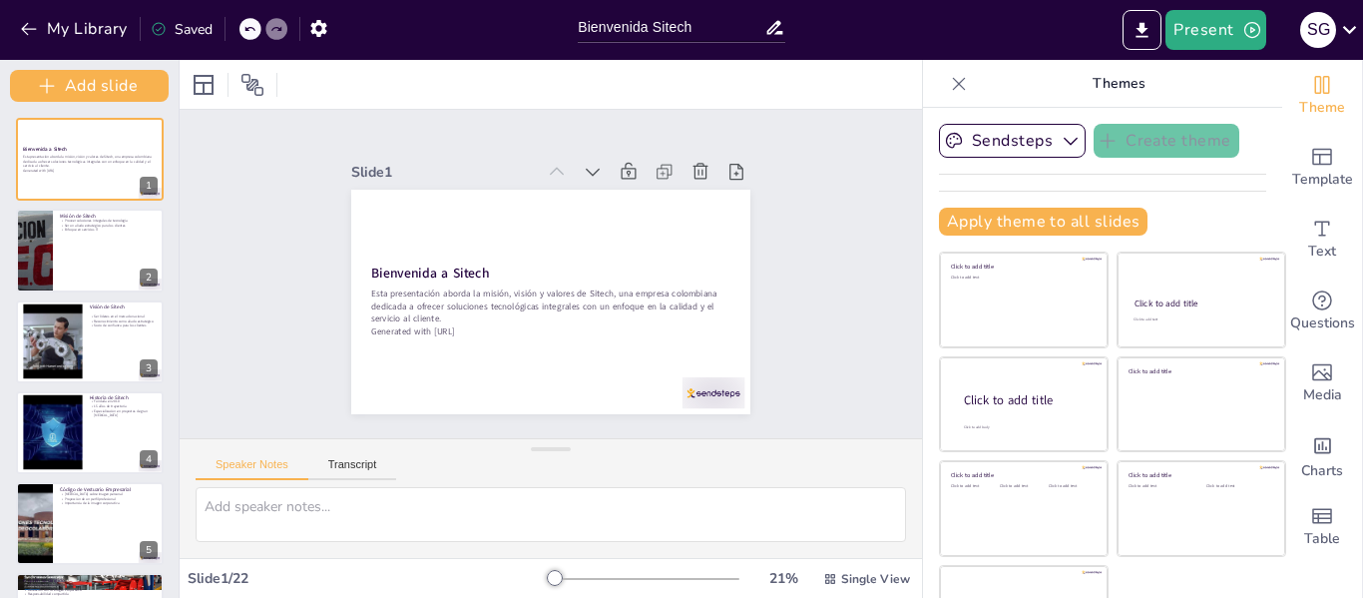
checkbox input "true"
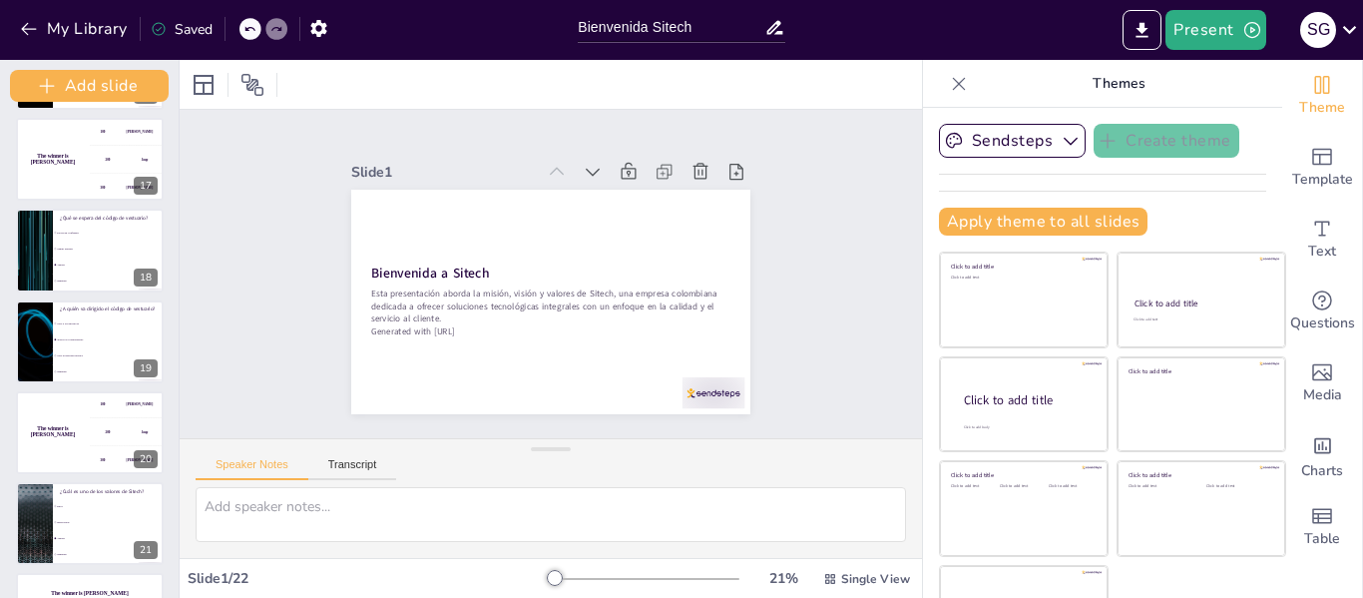
scroll to position [1531, 0]
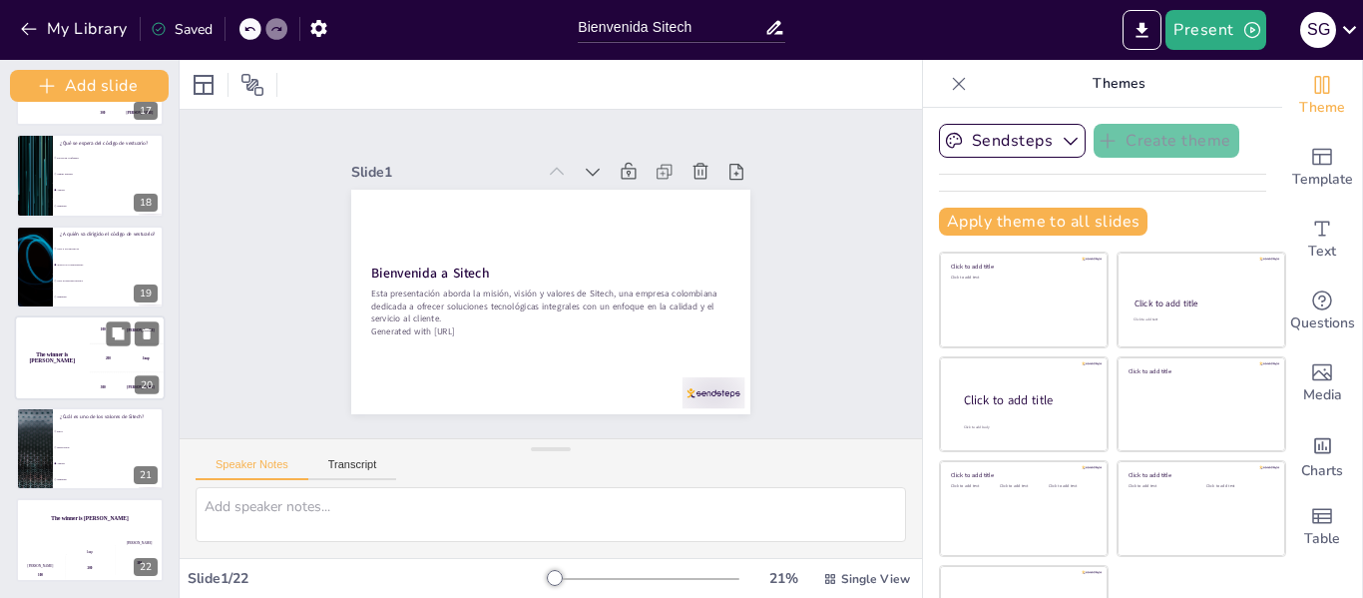
checkbox input "true"
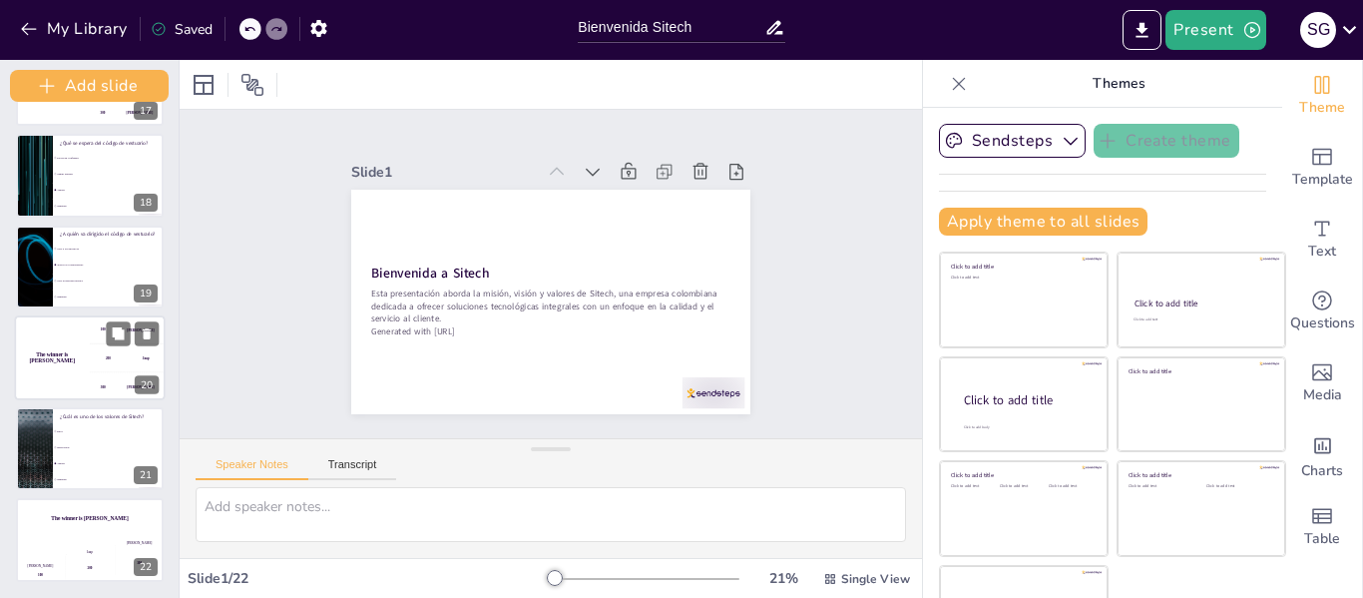
checkbox input "true"
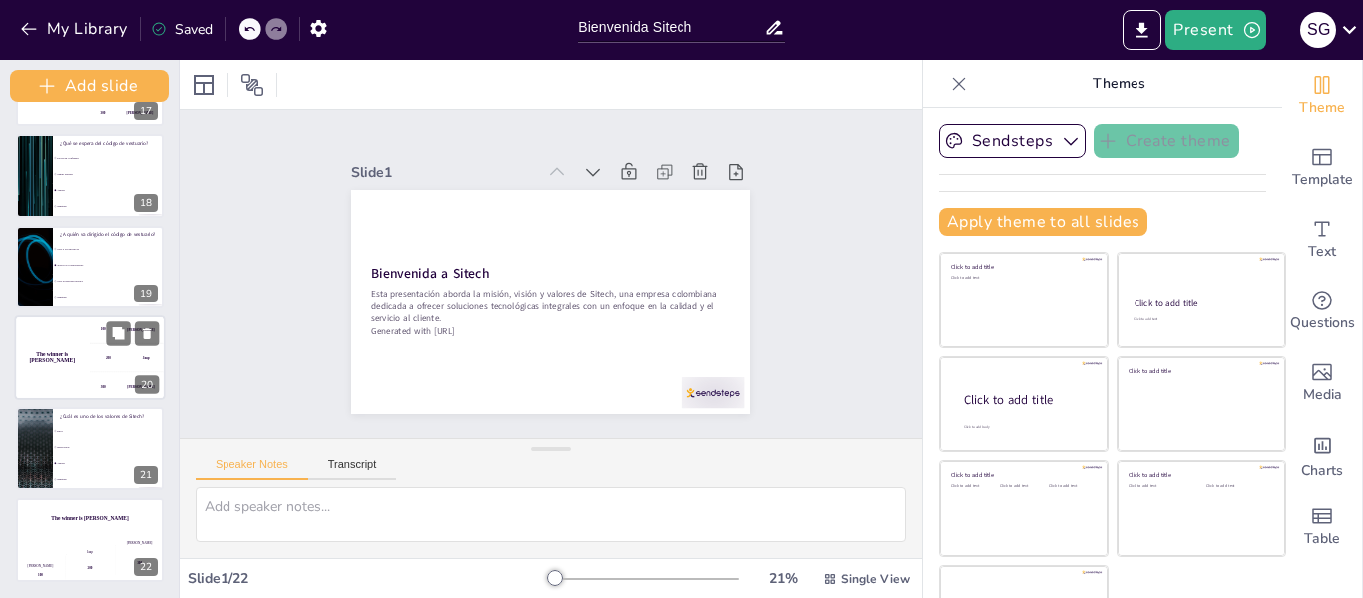
checkbox input "true"
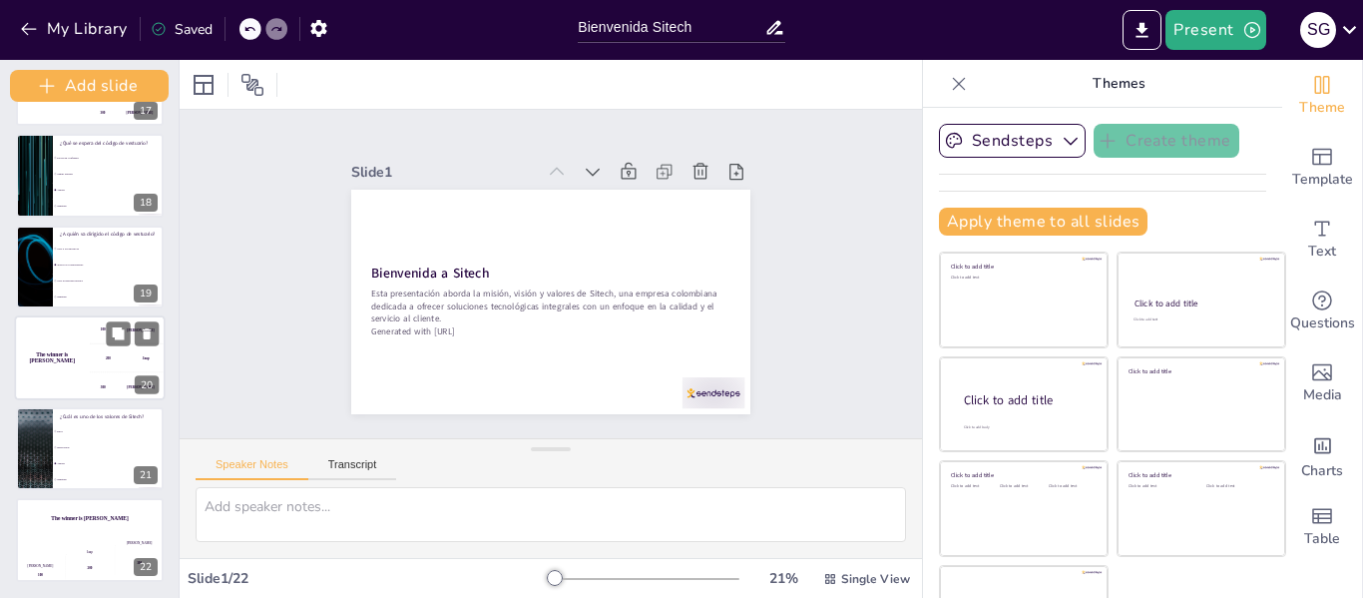
click at [104, 394] on div "300 [PERSON_NAME]" at bounding box center [127, 386] width 75 height 28
checkbox input "true"
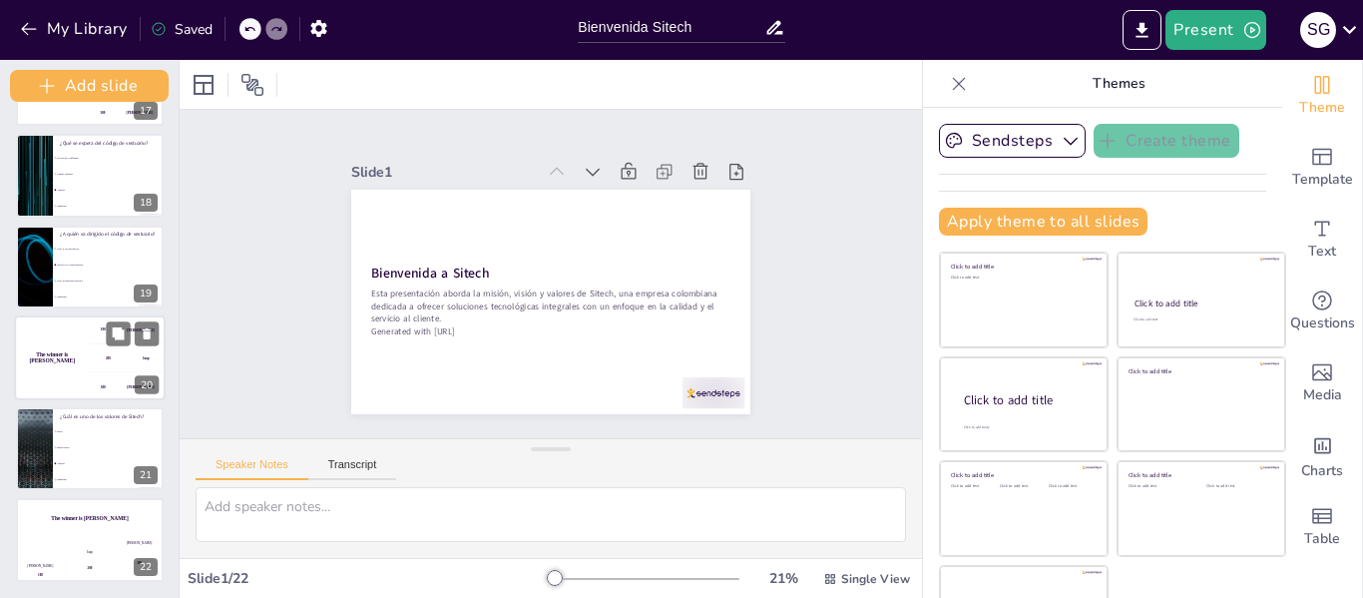
checkbox input "true"
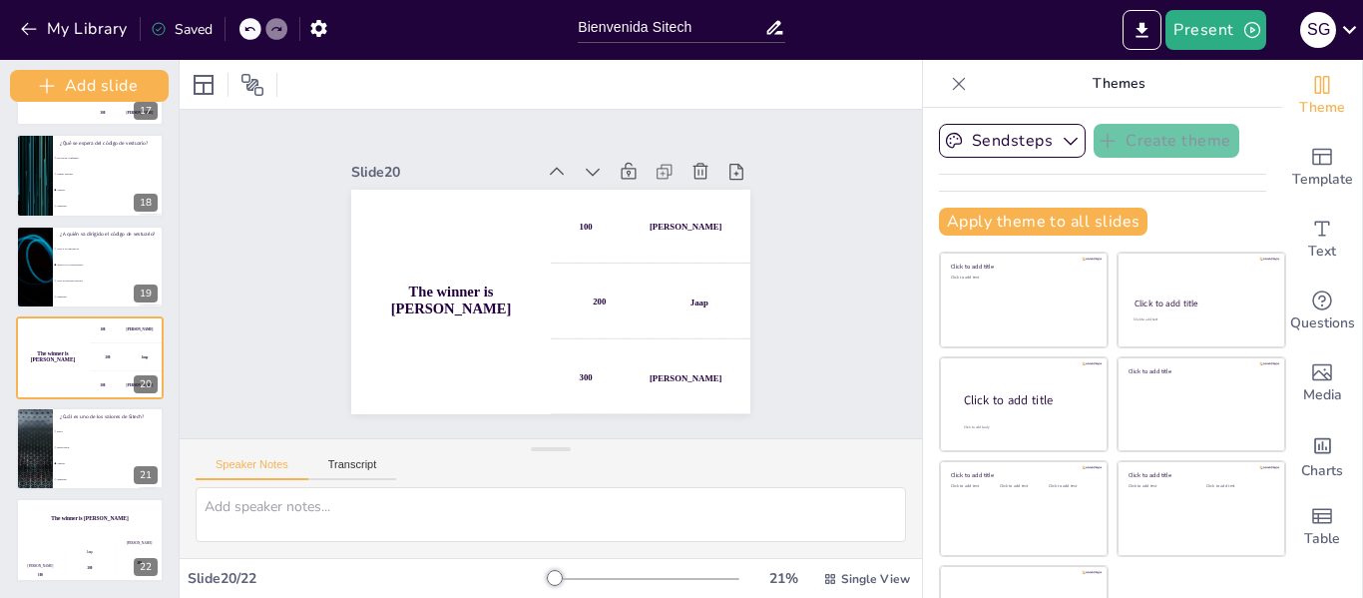
checkbox input "true"
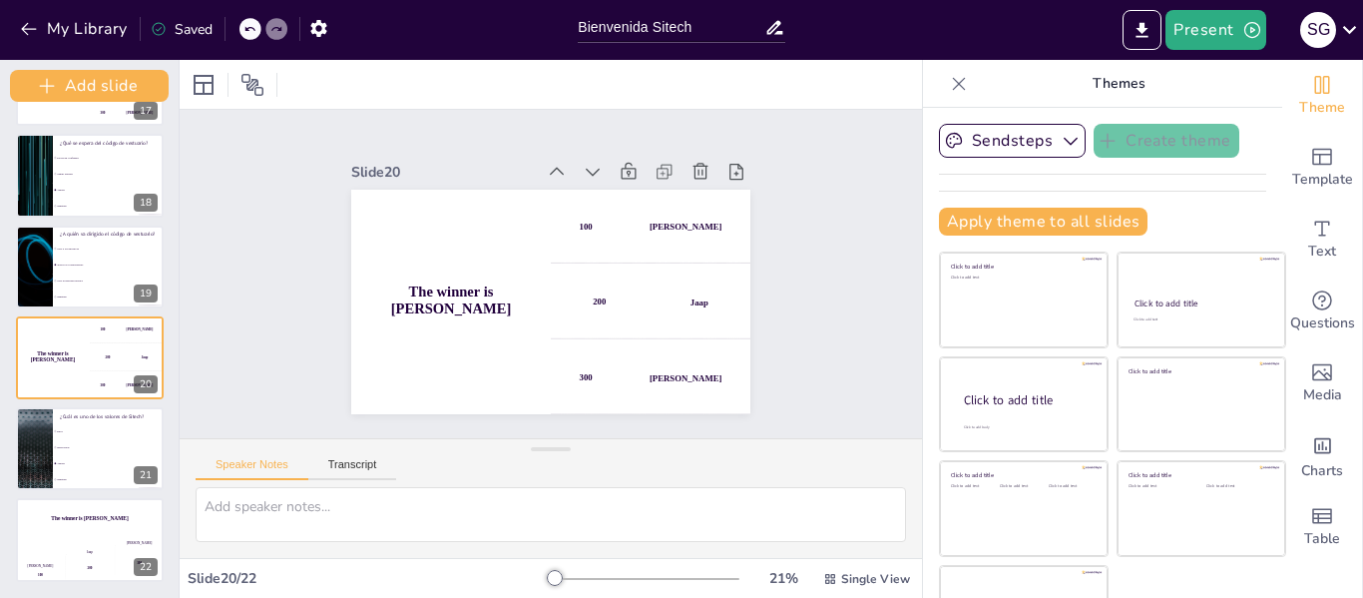
checkbox input "true"
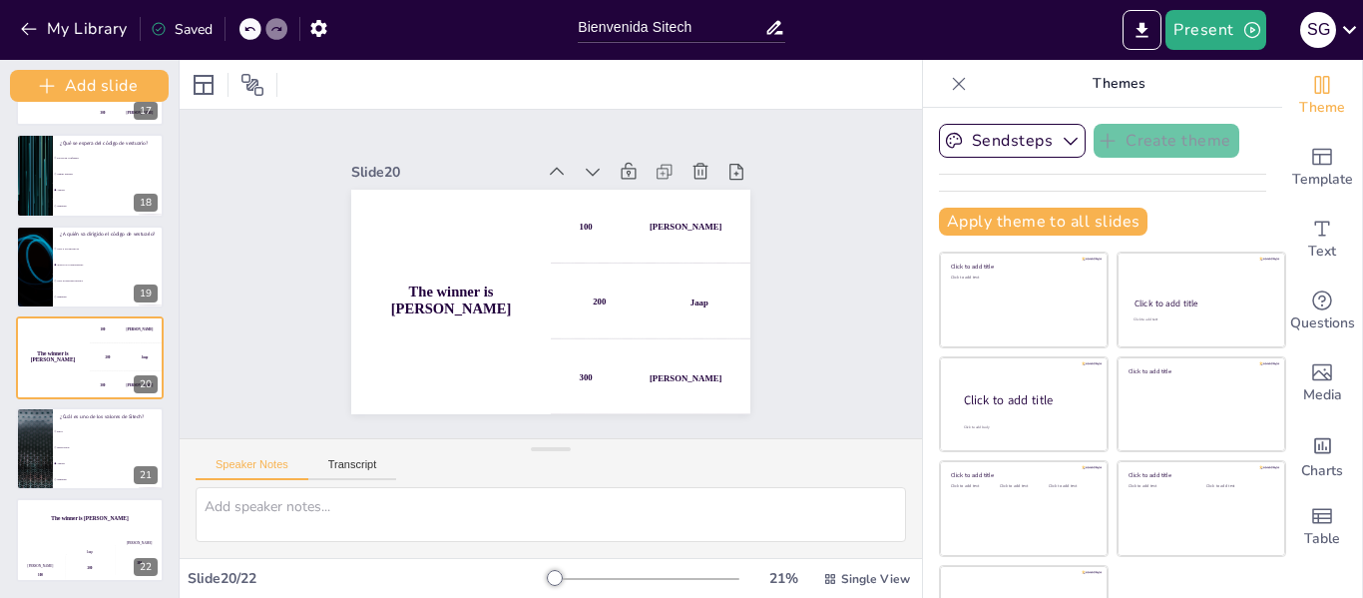
checkbox input "true"
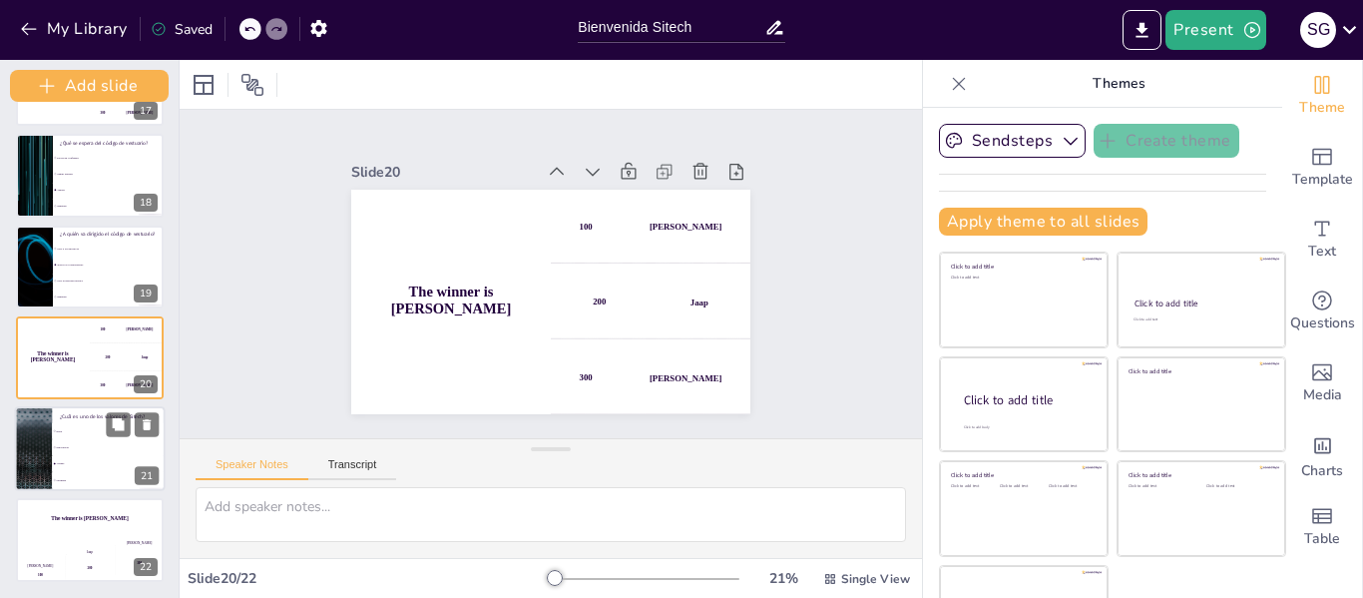
checkbox input "true"
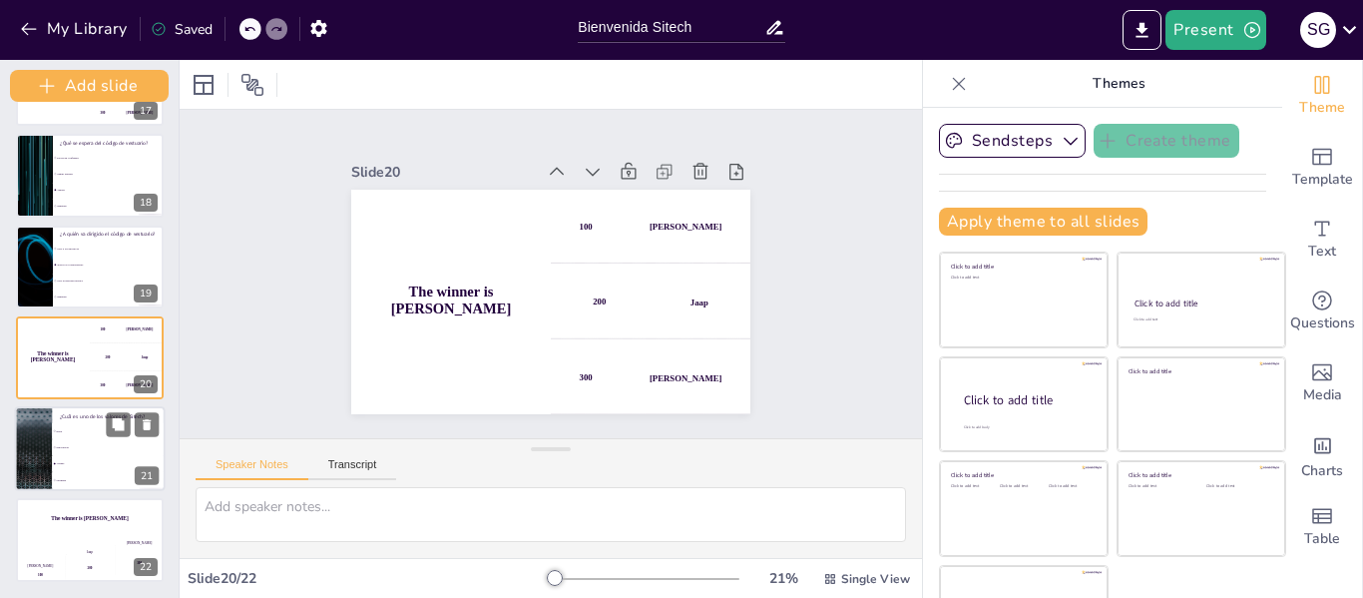
checkbox input "true"
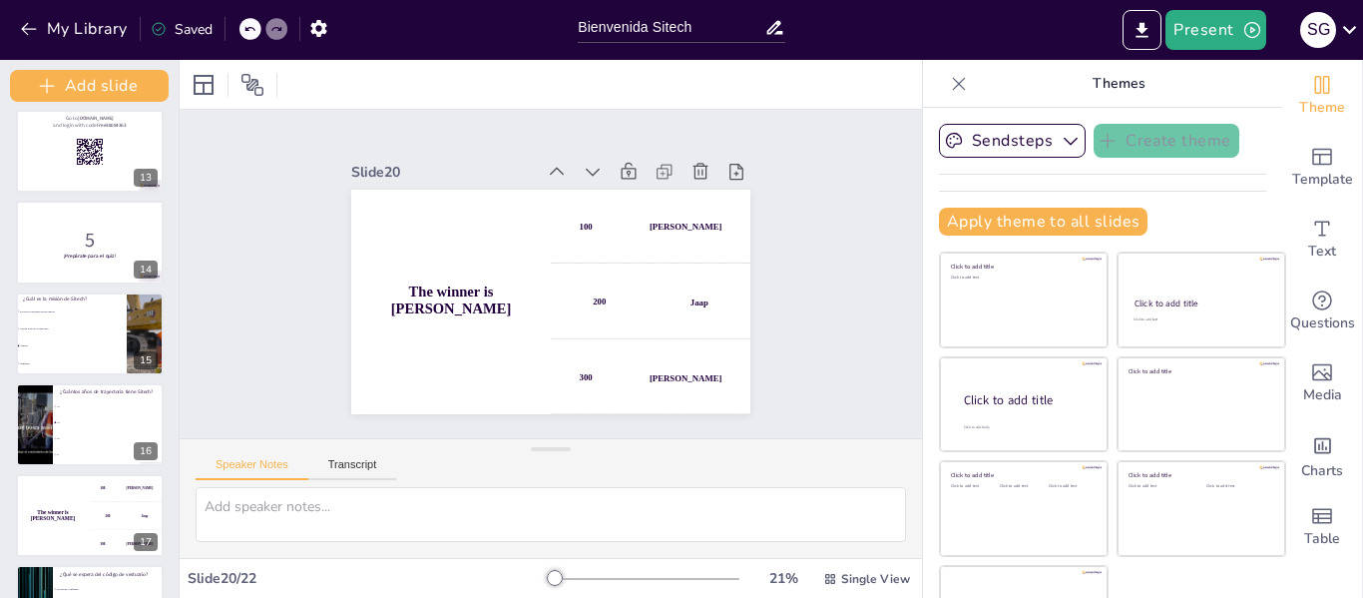
scroll to position [1078, 0]
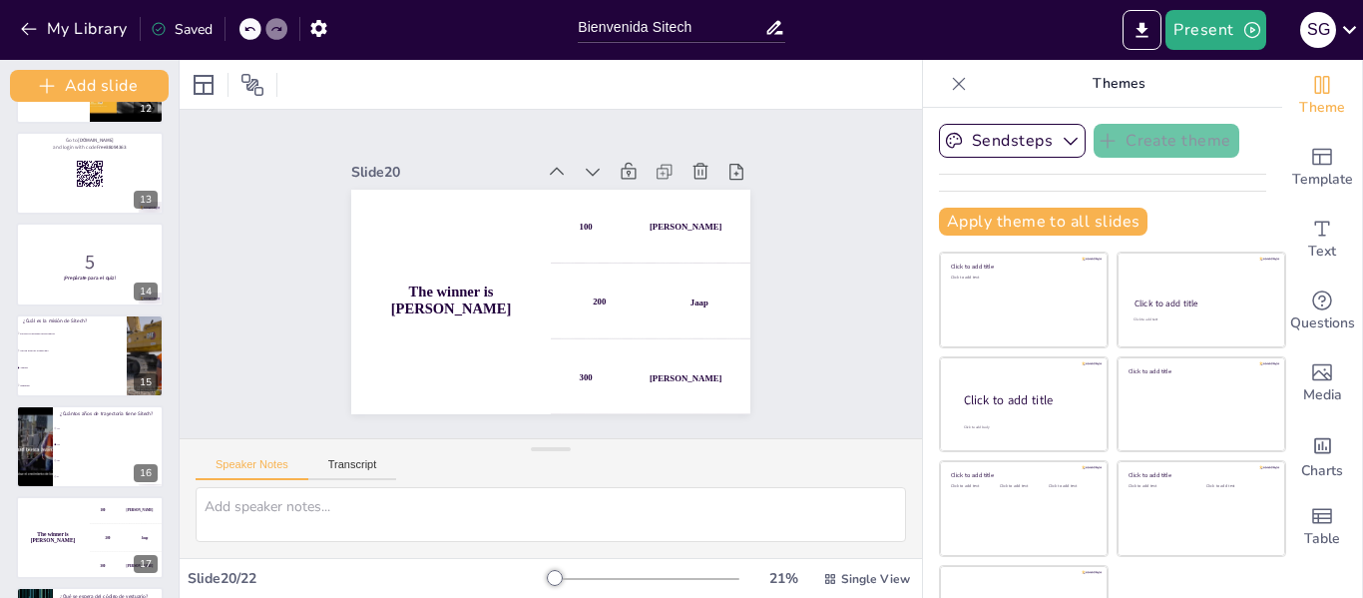
click at [125, 167] on div at bounding box center [90, 173] width 148 height 83
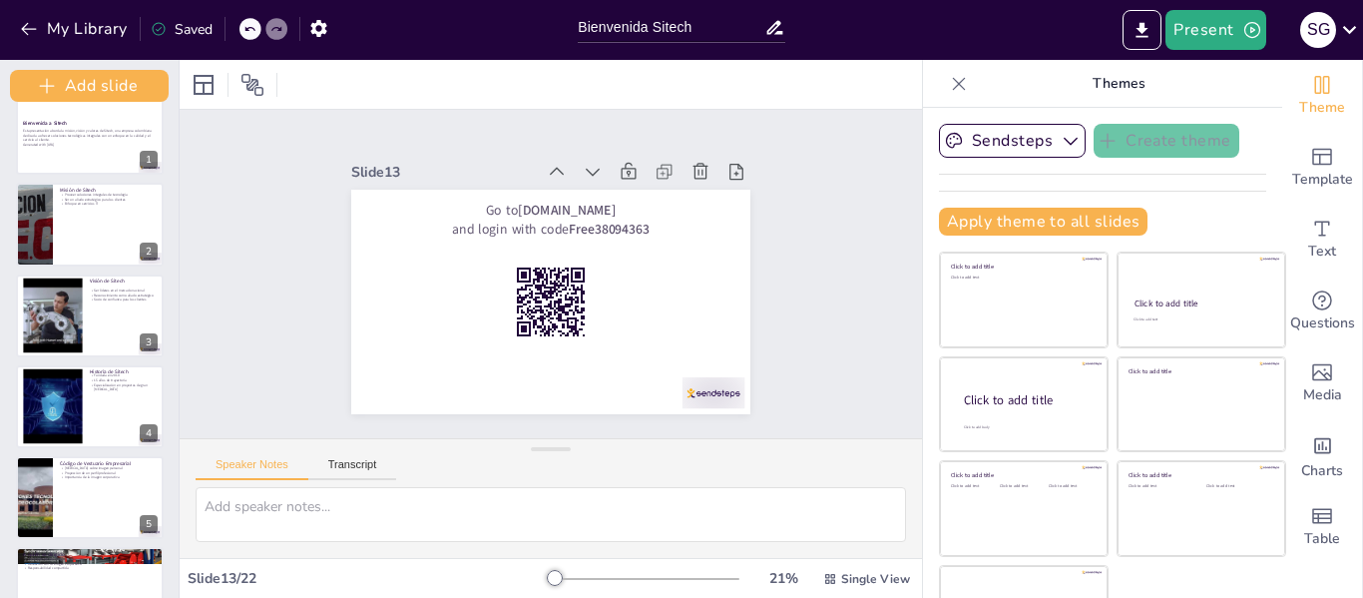
scroll to position [0, 0]
